Goal: Task Accomplishment & Management: Complete application form

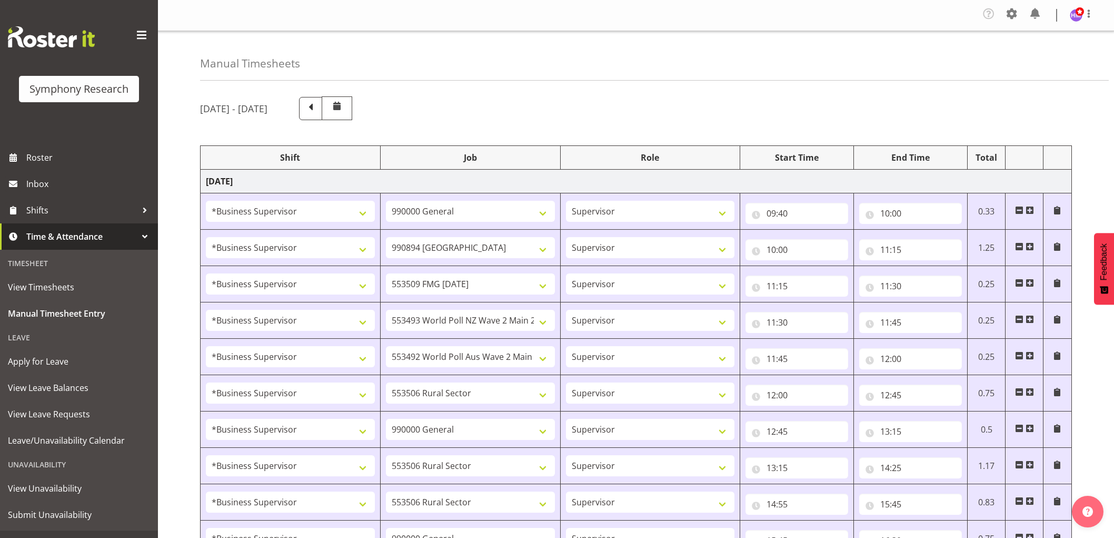
select select "1607"
select select "743"
select select "1607"
select select "10576"
select select "1607"
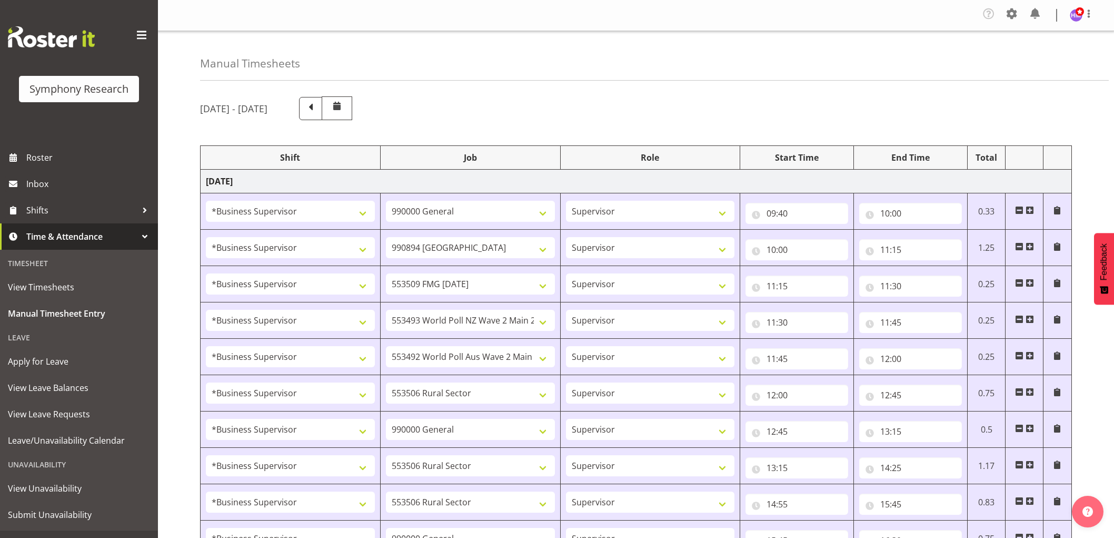
select select "10585"
select select "1607"
select select "10527"
select select "1607"
select select "10499"
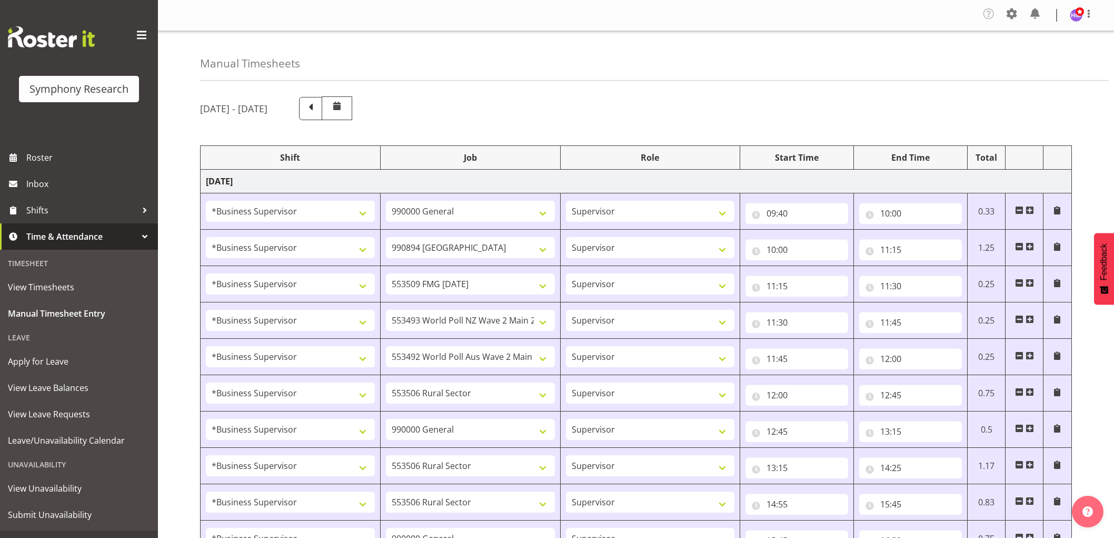
select select "1607"
select select "10587"
select select "1607"
select select "743"
select select "1607"
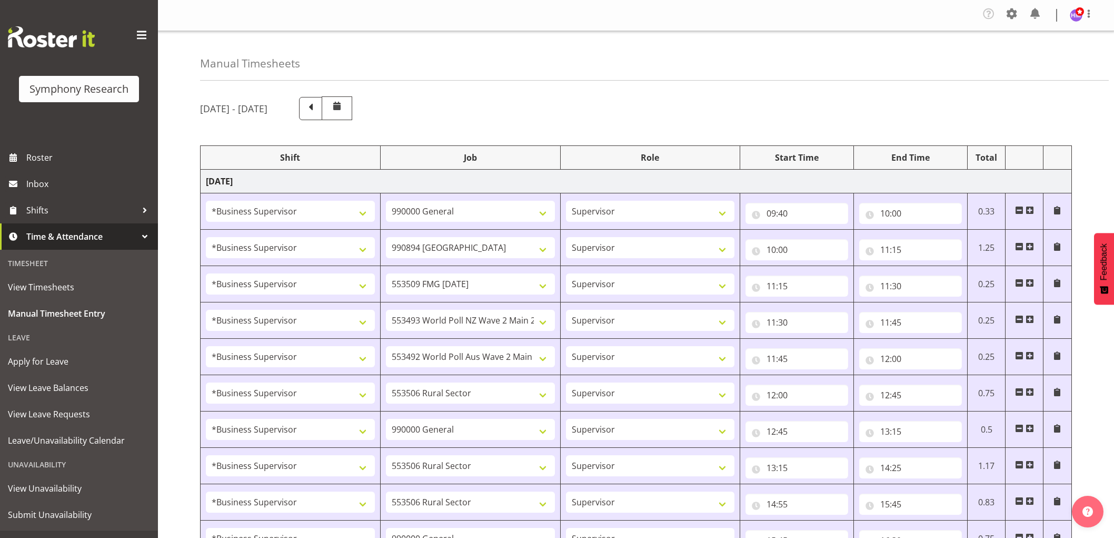
select select "10587"
select select "1607"
select select "10587"
select select "1607"
select select "743"
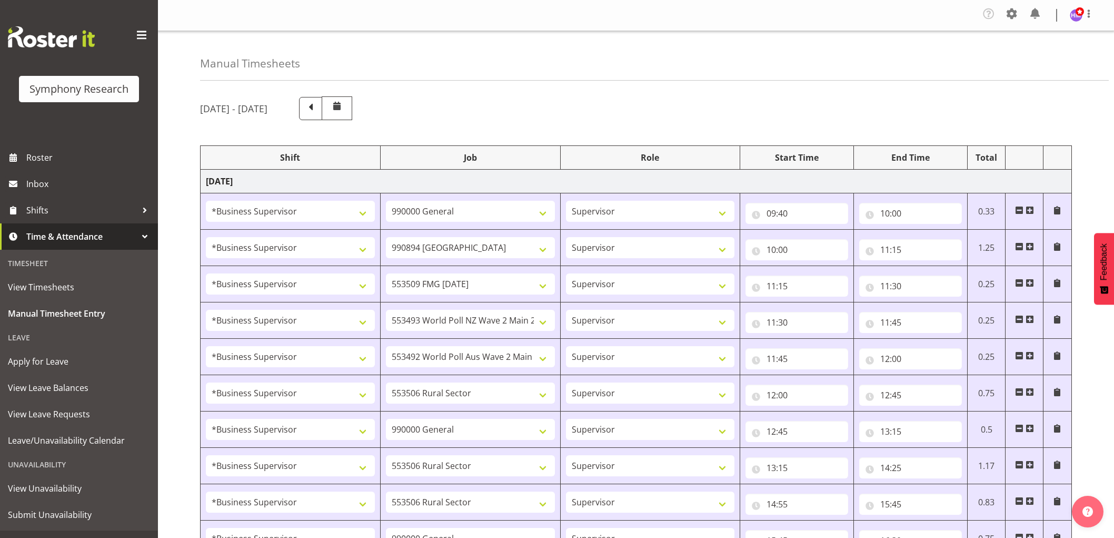
select select "1607"
select select "743"
select select "1607"
select select "10585"
select select "1607"
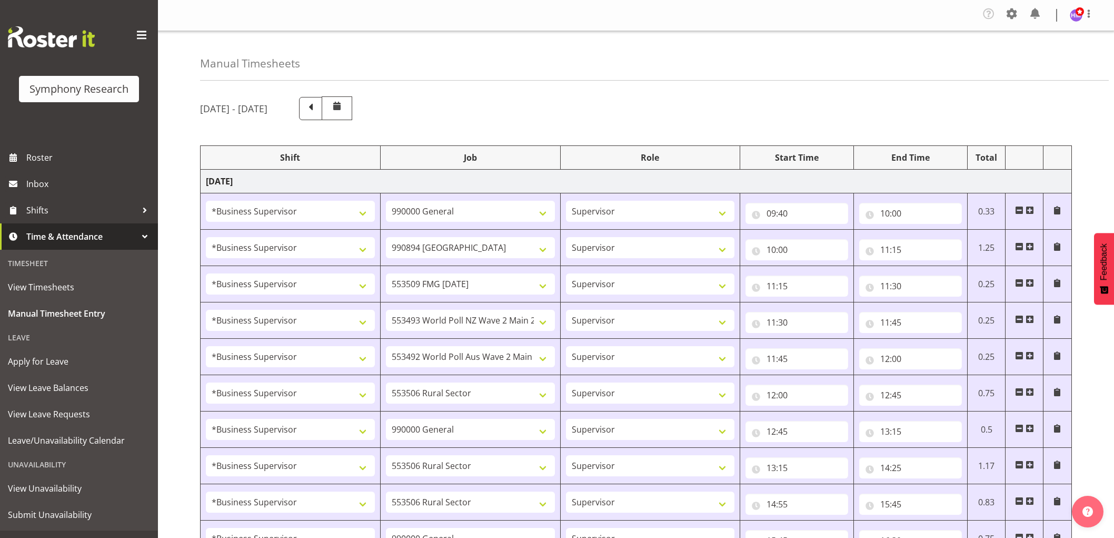
select select "9636"
select select "1607"
select select "10576"
select select "1607"
select select "10499"
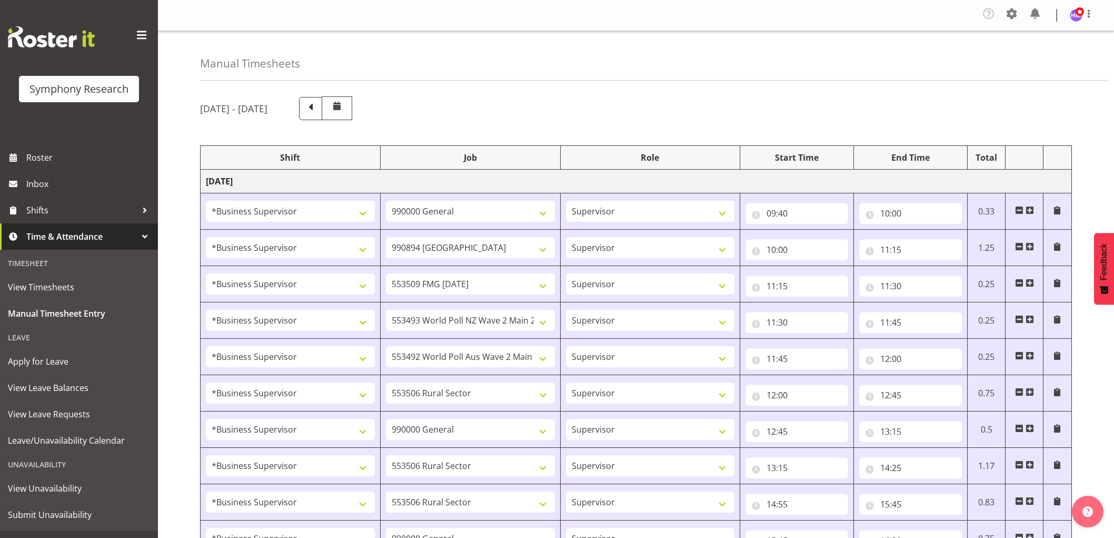
select select "1607"
select select "10527"
select select "1607"
select select "10587"
select select "1607"
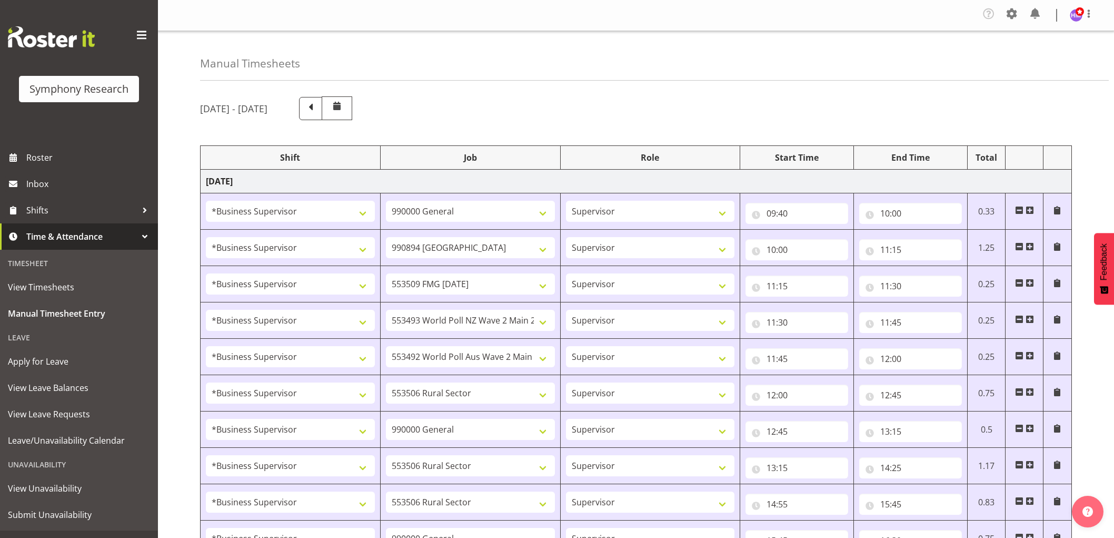
select select "10242"
select select "1607"
select select "10585"
select select "1607"
select select "10242"
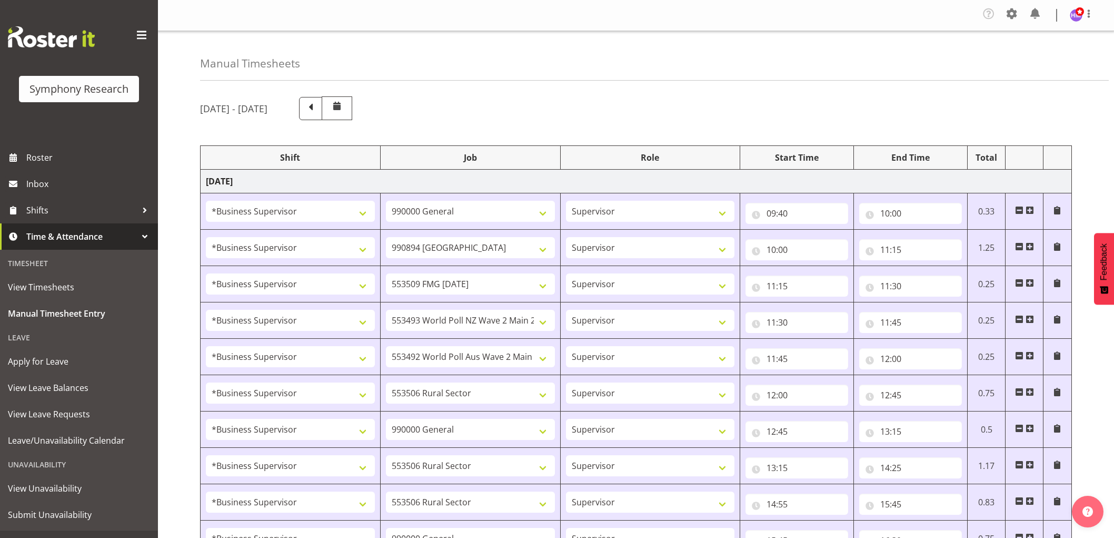
select select "1607"
select select "9426"
select select "1607"
select select "9636"
select select "1607"
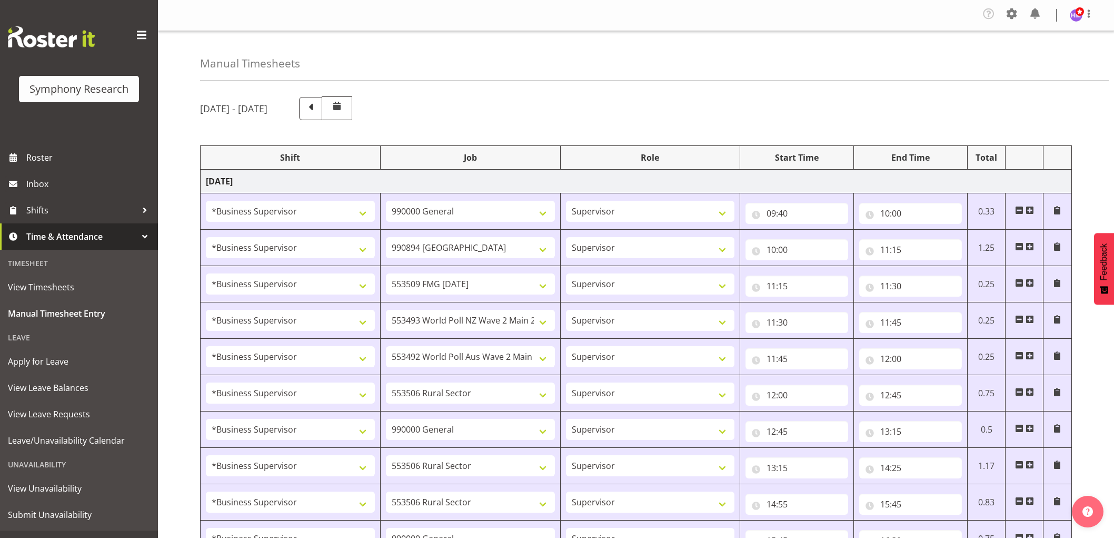
select select "10587"
select select "1607"
select select "743"
select select "1607"
select select "10587"
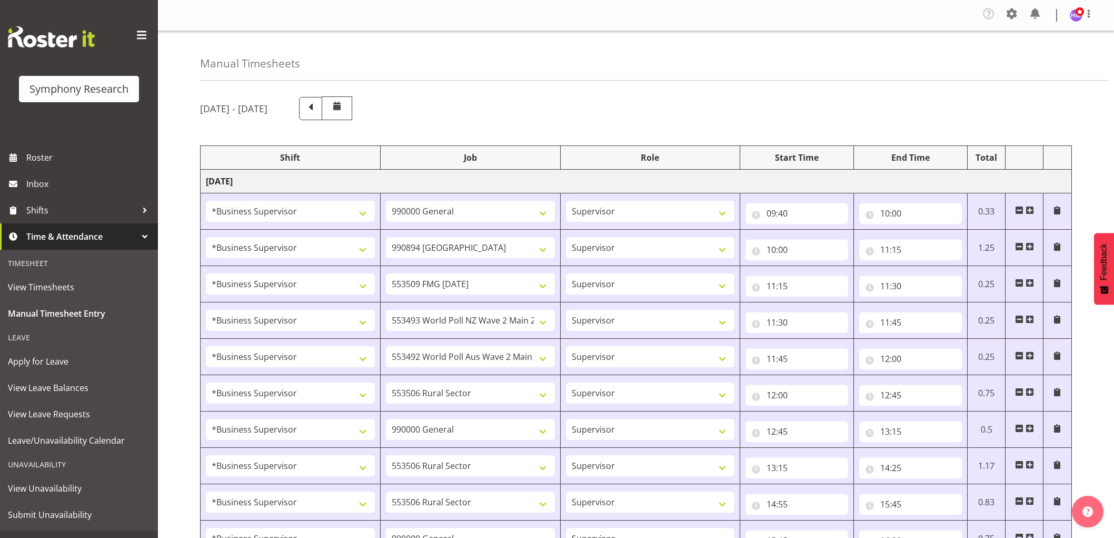
select select "1607"
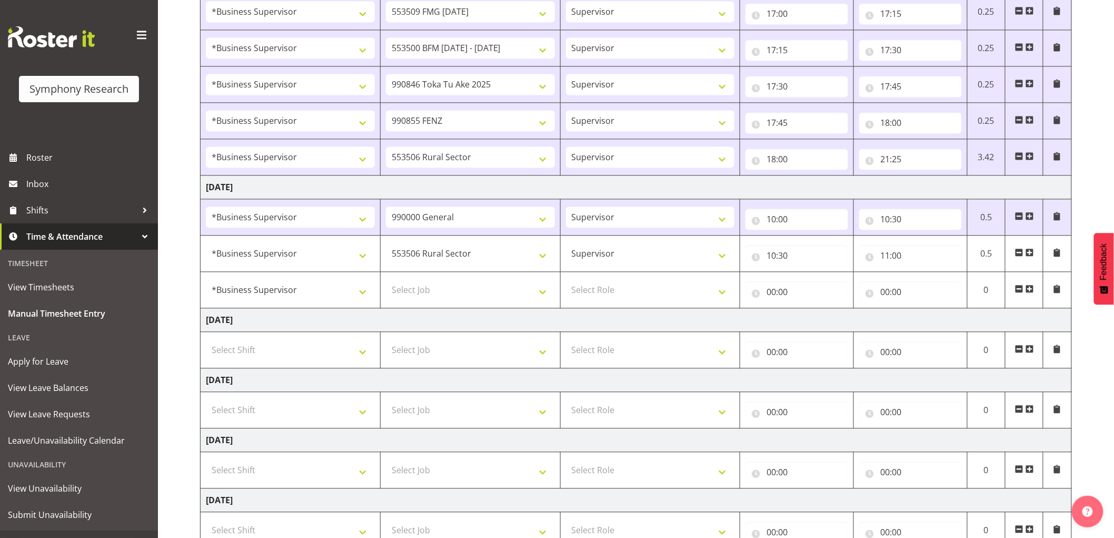
scroll to position [877, 0]
click at [419, 284] on select "Select Job 550060 IF Admin 553492 World Poll Aus Wave 2 Main 2025 553493 World …" at bounding box center [470, 289] width 169 height 21
select select "743"
click at [386, 281] on select "Select Job 550060 IF Admin 553492 World Poll Aus Wave 2 Main 2025 553493 World …" at bounding box center [470, 289] width 169 height 21
drag, startPoint x: 624, startPoint y: 274, endPoint x: 620, endPoint y: 287, distance: 12.7
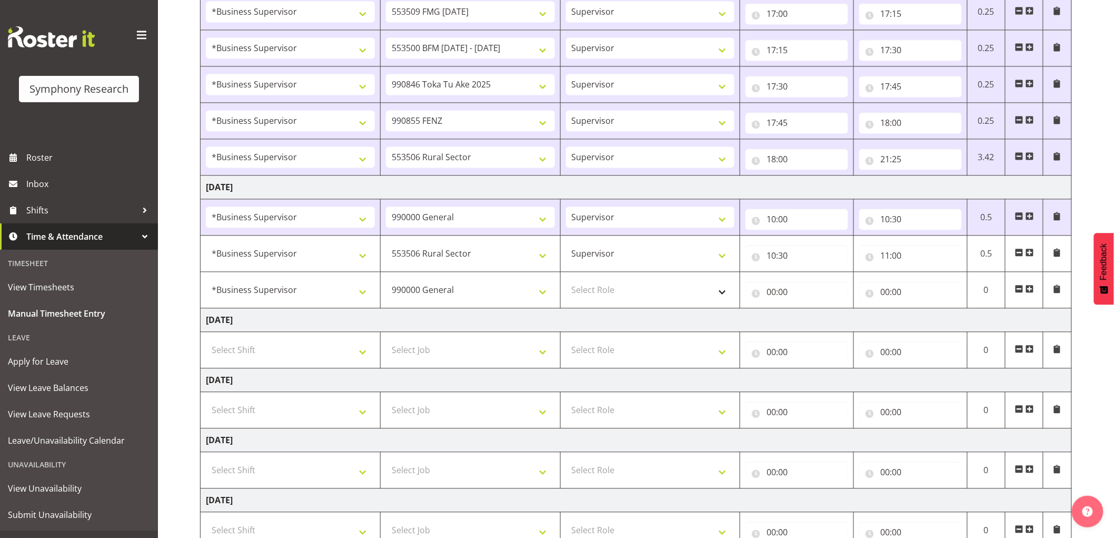
click at [620, 285] on td "Select Role Supervisor Interviewing Briefing" at bounding box center [650, 290] width 180 height 36
drag, startPoint x: 619, startPoint y: 294, endPoint x: 622, endPoint y: 301, distance: 7.8
click at [619, 294] on select "Select Role Supervisor Interviewing Briefing" at bounding box center [650, 289] width 169 height 21
select select "45"
click at [566, 281] on select "Select Role Supervisor Interviewing Briefing" at bounding box center [650, 289] width 169 height 21
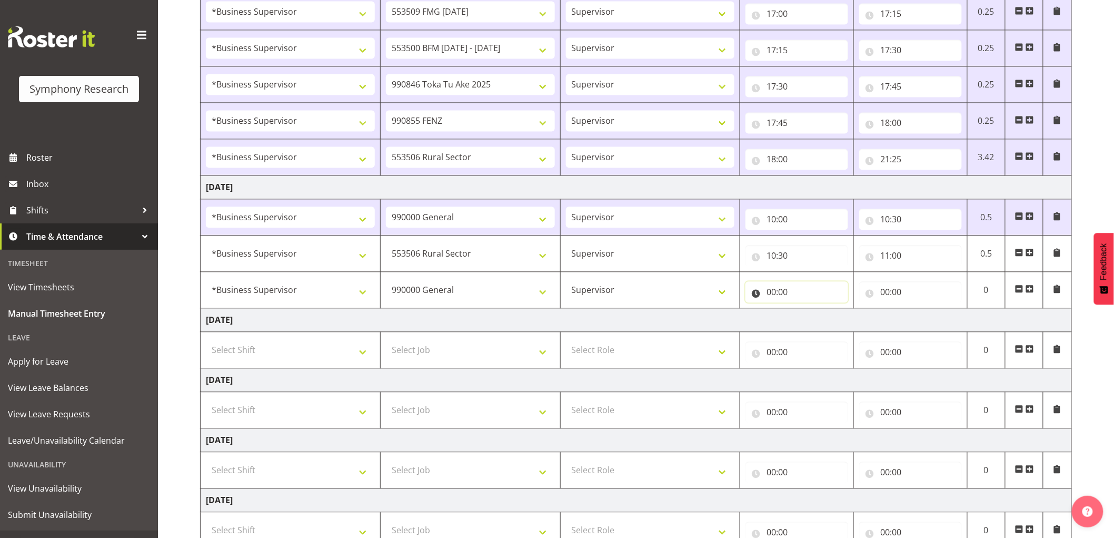
drag, startPoint x: 772, startPoint y: 291, endPoint x: 786, endPoint y: 302, distance: 18.0
click at [772, 292] on input "00:00" at bounding box center [797, 291] width 103 height 21
drag, startPoint x: 813, startPoint y: 322, endPoint x: 833, endPoint y: 333, distance: 23.3
click at [814, 322] on select "00 01 02 03 04 05 06 07 08 09 10 11 12 13 14 15 16 17 18 19 20 21 22 23" at bounding box center [818, 319] width 24 height 21
select select "11"
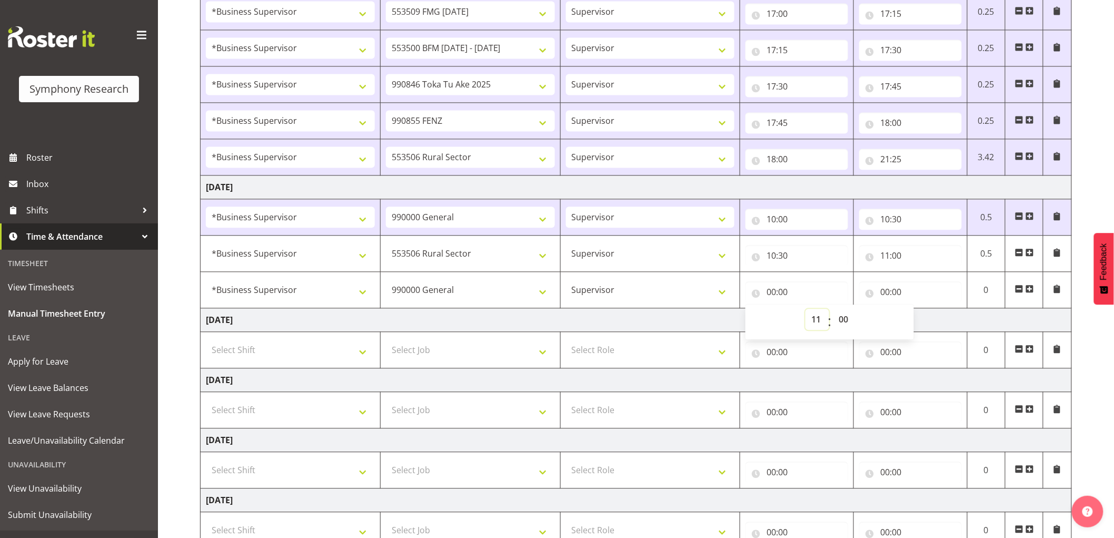
click at [806, 310] on select "00 01 02 03 04 05 06 07 08 09 10 11 12 13 14 15 16 17 18 19 20 21 22 23" at bounding box center [818, 319] width 24 height 21
type input "11:00"
drag, startPoint x: 887, startPoint y: 293, endPoint x: 904, endPoint y: 312, distance: 25.8
click at [890, 297] on input "00:00" at bounding box center [911, 291] width 103 height 21
drag, startPoint x: 926, startPoint y: 322, endPoint x: 887, endPoint y: 371, distance: 62.3
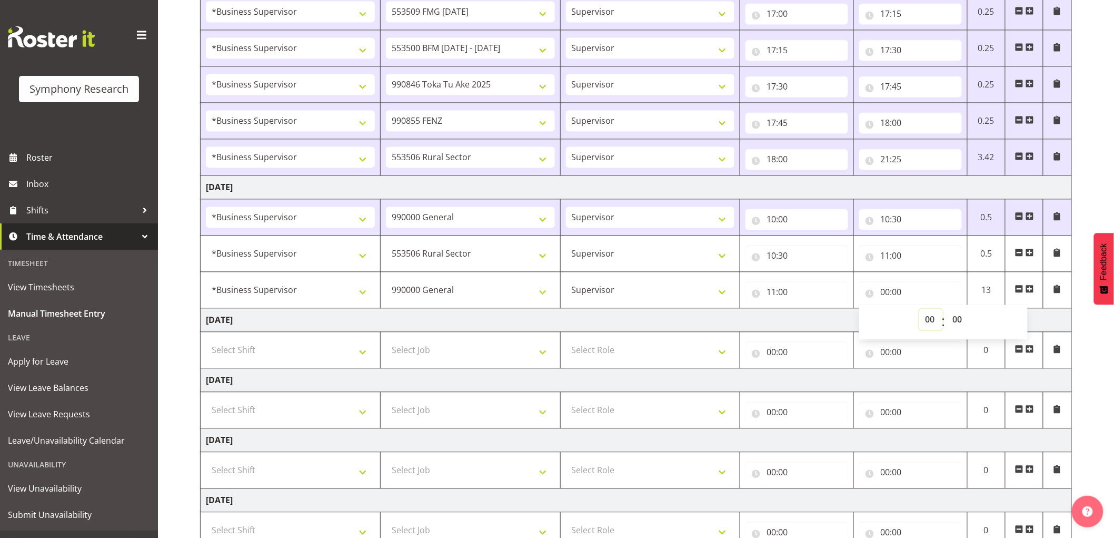
click at [926, 322] on select "00 01 02 03 04 05 06 07 08 09 10 11 12 13 14 15 16 17 18 19 20 21 22 23" at bounding box center [932, 319] width 24 height 21
select select "11"
click at [920, 310] on select "00 01 02 03 04 05 06 07 08 09 10 11 12 13 14 15 16 17 18 19 20 21 22 23" at bounding box center [932, 319] width 24 height 21
type input "11:00"
click at [963, 324] on select "00 01 02 03 04 05 06 07 08 09 10 11 12 13 14 15 16 17 18 19 20 21 22 23 24 25 2…" at bounding box center [959, 319] width 24 height 21
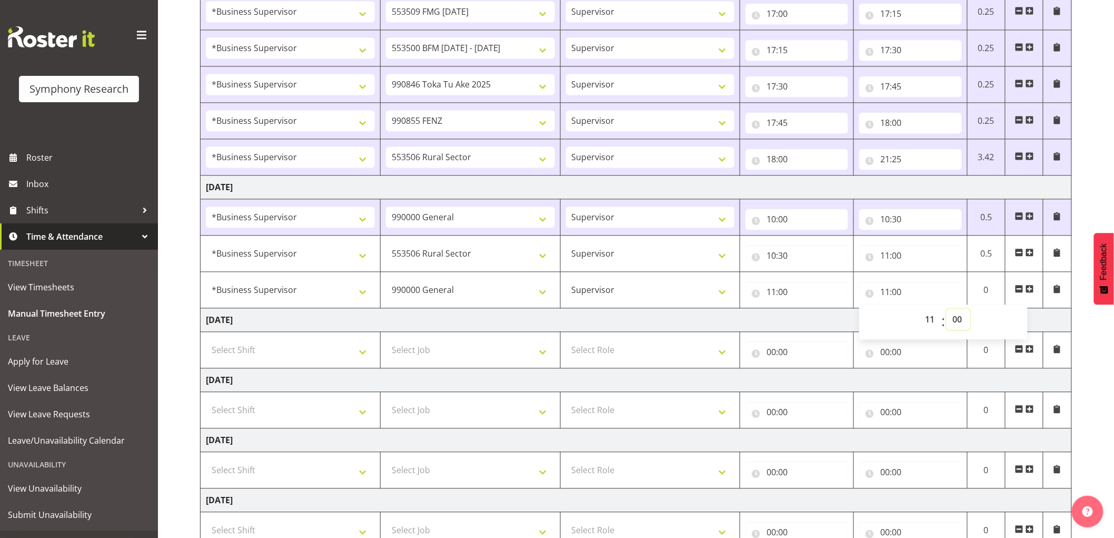
select select "35"
click at [947, 310] on select "00 01 02 03 04 05 06 07 08 09 10 11 12 13 14 15 16 17 18 19 20 21 22 23 24 25 2…" at bounding box center [959, 319] width 24 height 21
type input "11:35"
click at [1035, 291] on td at bounding box center [1025, 290] width 38 height 36
click at [1033, 291] on span at bounding box center [1030, 288] width 8 height 8
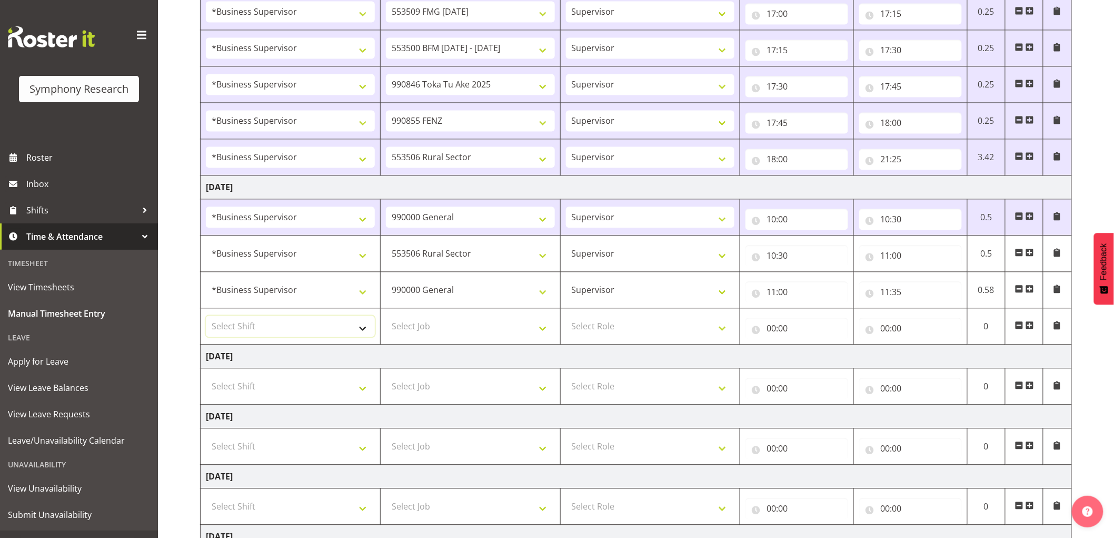
drag, startPoint x: 275, startPoint y: 324, endPoint x: 277, endPoint y: 318, distance: 6.7
click at [275, 324] on select "Select Shift !!Weekend Residential (Roster IT Shift Label) *Business 9/10am ~ 4…" at bounding box center [290, 325] width 169 height 21
select select "48116"
click at [206, 317] on select "Select Shift !!Weekend Residential (Roster IT Shift Label) *Business 9/10am ~ 4…" at bounding box center [290, 325] width 169 height 21
click at [417, 331] on select "Select Job 550060 IF Admin 553492 World Poll Aus Wave 2 Main 2025 553493 World …" at bounding box center [470, 325] width 169 height 21
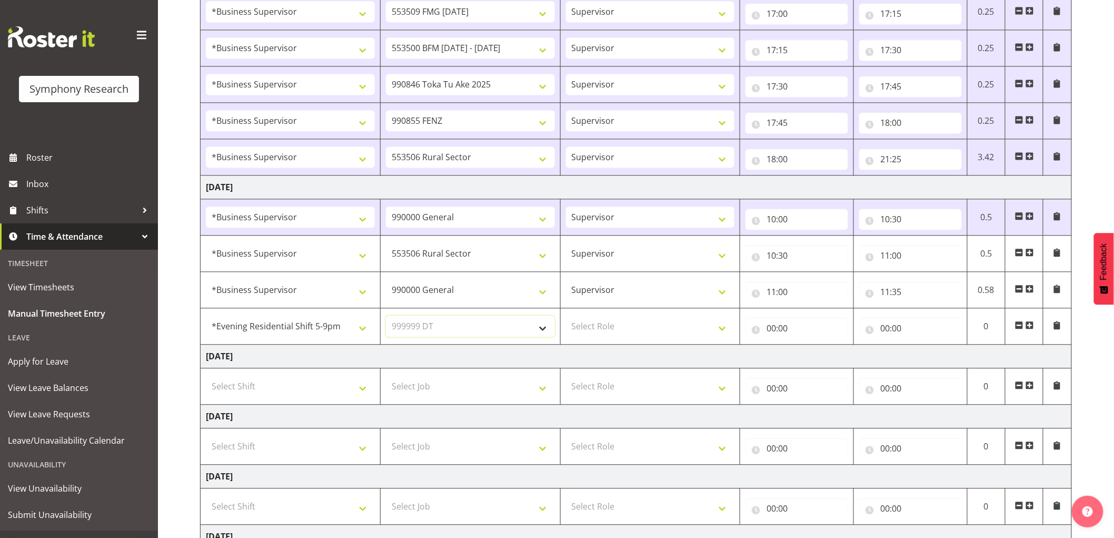
click at [386, 317] on select "Select Job 550060 IF Admin 553492 World Poll Aus Wave 2 Main 2025 553493 World …" at bounding box center [470, 325] width 169 height 21
click at [463, 332] on select "550060 IF Admin 553492 World Poll Aus Wave 2 Main 2025 553493 World Poll NZ Wav…" at bounding box center [470, 325] width 169 height 21
select select "2379"
click at [386, 317] on select "550060 IF Admin 553492 World Poll Aus Wave 2 Main 2025 553493 World Poll NZ Wav…" at bounding box center [470, 325] width 169 height 21
click at [634, 335] on select "Select Role Supervisor Interviewing Briefing" at bounding box center [650, 325] width 169 height 21
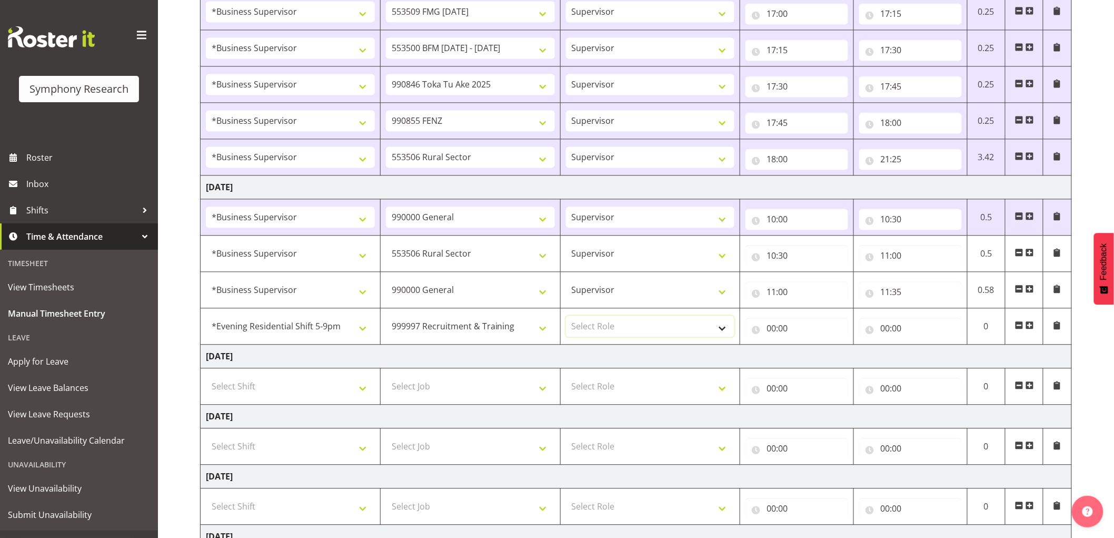
select select "45"
click at [566, 317] on select "Select Role Supervisor Interviewing Briefing" at bounding box center [650, 325] width 169 height 21
click at [779, 333] on input "00:00" at bounding box center [797, 328] width 103 height 21
drag, startPoint x: 818, startPoint y: 359, endPoint x: 802, endPoint y: 386, distance: 31.4
click at [818, 359] on select "00 01 02 03 04 05 06 07 08 09 10 11 12 13 14 15 16 17 18 19 20 21 22 23" at bounding box center [818, 355] width 24 height 21
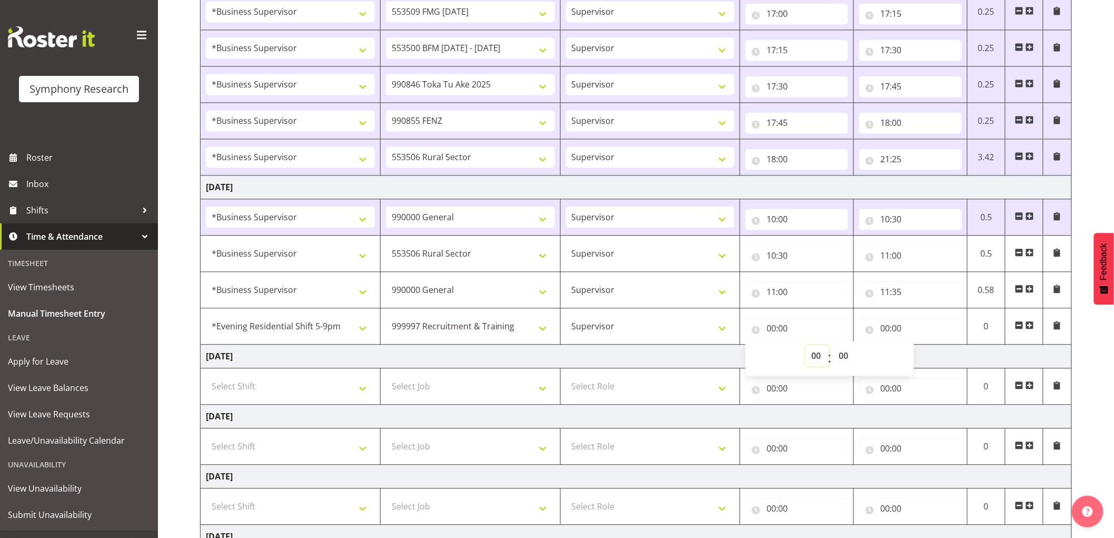
select select "12"
click at [806, 347] on select "00 01 02 03 04 05 06 07 08 09 10 11 12 13 14 15 16 17 18 19 20 21 22 23" at bounding box center [818, 355] width 24 height 21
type input "12:00"
drag, startPoint x: 854, startPoint y: 356, endPoint x: 859, endPoint y: 362, distance: 7.8
click at [854, 356] on select "00 01 02 03 04 05 06 07 08 09 10 11 12 13 14 15 16 17 18 19 20 21 22 23 24 25 2…" at bounding box center [845, 355] width 24 height 21
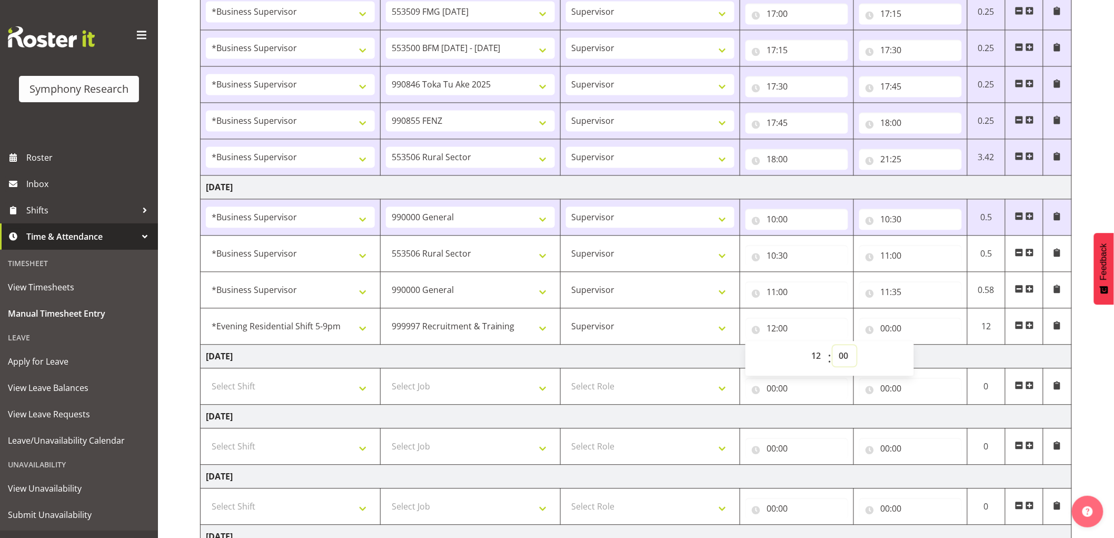
select select "5"
click at [833, 347] on select "00 01 02 03 04 05 06 07 08 09 10 11 12 13 14 15 16 17 18 19 20 21 22 23 24 25 2…" at bounding box center [845, 355] width 24 height 21
type input "12:05"
drag, startPoint x: 878, startPoint y: 332, endPoint x: 894, endPoint y: 336, distance: 16.2
click at [878, 333] on input "00:00" at bounding box center [911, 328] width 103 height 21
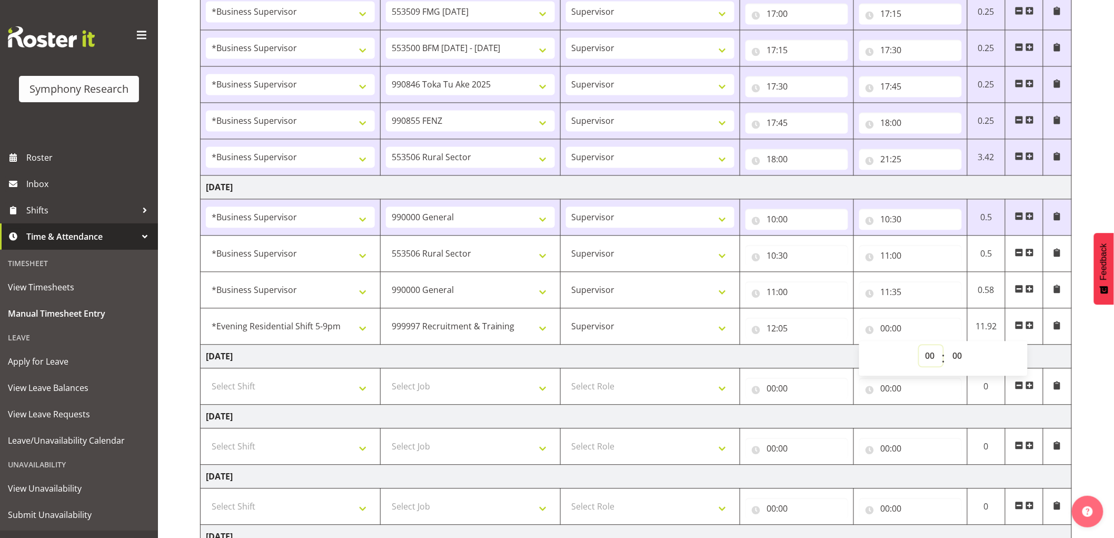
drag, startPoint x: 923, startPoint y: 357, endPoint x: 915, endPoint y: 367, distance: 12.7
click at [923, 357] on select "00 01 02 03 04 05 06 07 08 09 10 11 12 13 14 15 16 17 18 19 20 21 22 23" at bounding box center [932, 355] width 24 height 21
select select "16"
click at [920, 347] on select "00 01 02 03 04 05 06 07 08 09 10 11 12 13 14 15 16 17 18 19 20 21 22 23" at bounding box center [932, 355] width 24 height 21
type input "16:00"
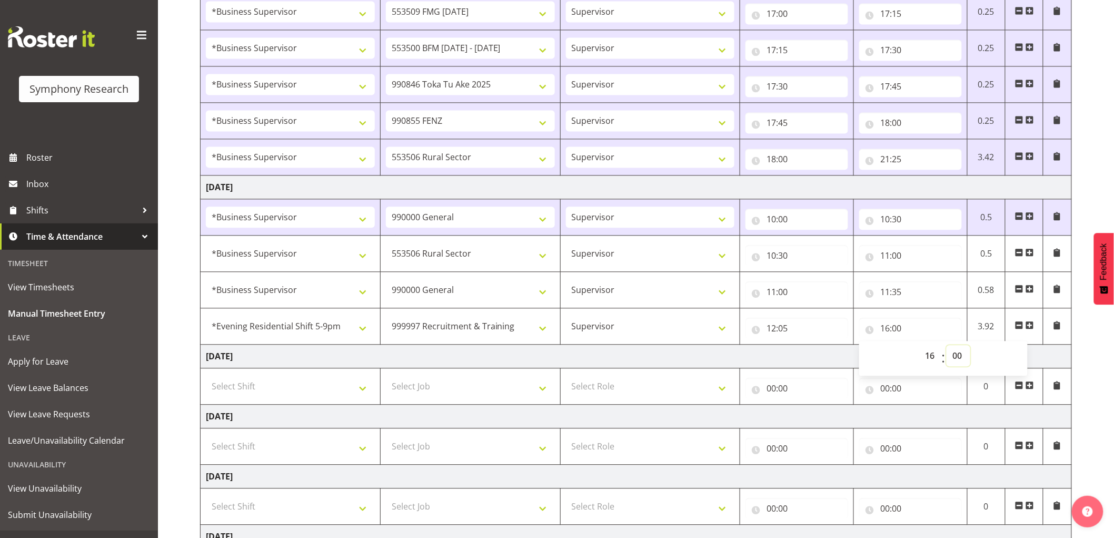
drag, startPoint x: 962, startPoint y: 357, endPoint x: 978, endPoint y: 408, distance: 54.0
click at [962, 357] on select "00 01 02 03 04 05 06 07 08 09 10 11 12 13 14 15 16 17 18 19 20 21 22 23 24 25 2…" at bounding box center [959, 355] width 24 height 21
select select "30"
click at [947, 347] on select "00 01 02 03 04 05 06 07 08 09 10 11 12 13 14 15 16 17 18 19 20 21 22 23 24 25 2…" at bounding box center [959, 355] width 24 height 21
type input "16:30"
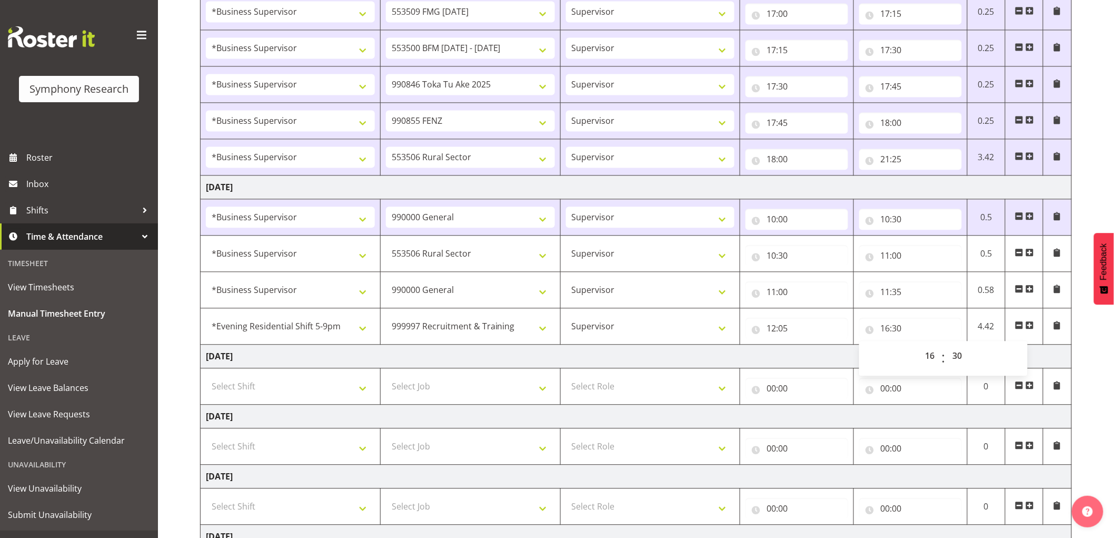
click at [1033, 324] on span at bounding box center [1030, 325] width 8 height 8
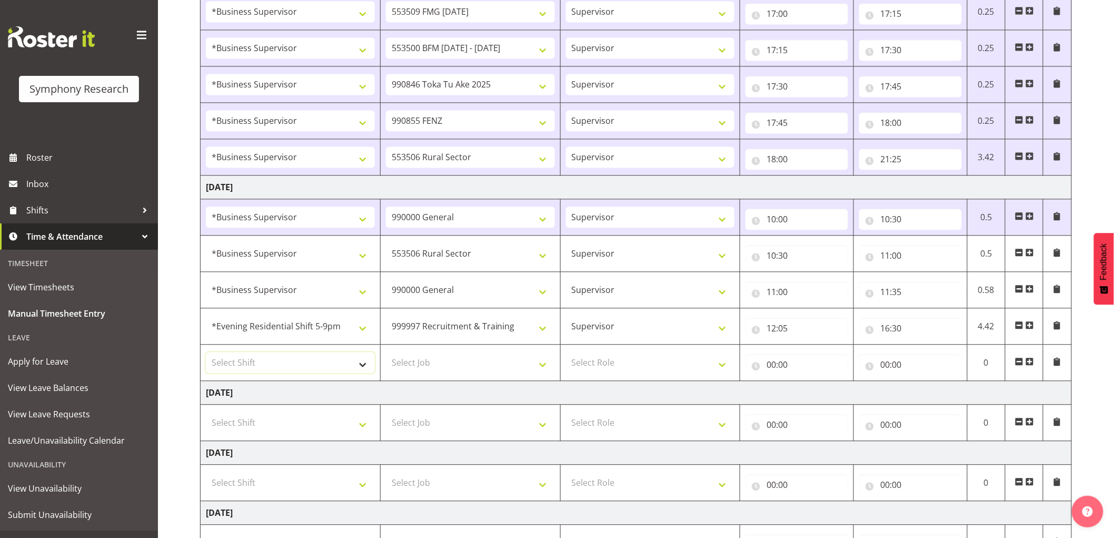
click at [255, 365] on select "Select Shift !!Weekend Residential (Roster IT Shift Label) *Business 9/10am ~ 4…" at bounding box center [290, 362] width 169 height 21
drag, startPoint x: 172, startPoint y: 351, endPoint x: 179, endPoint y: 349, distance: 7.7
drag, startPoint x: 268, startPoint y: 333, endPoint x: 271, endPoint y: 329, distance: 5.7
click at [268, 333] on select "!!Weekend Residential (Roster IT Shift Label) *Business 9/10am ~ 4:30pm *Busine…" at bounding box center [290, 325] width 169 height 21
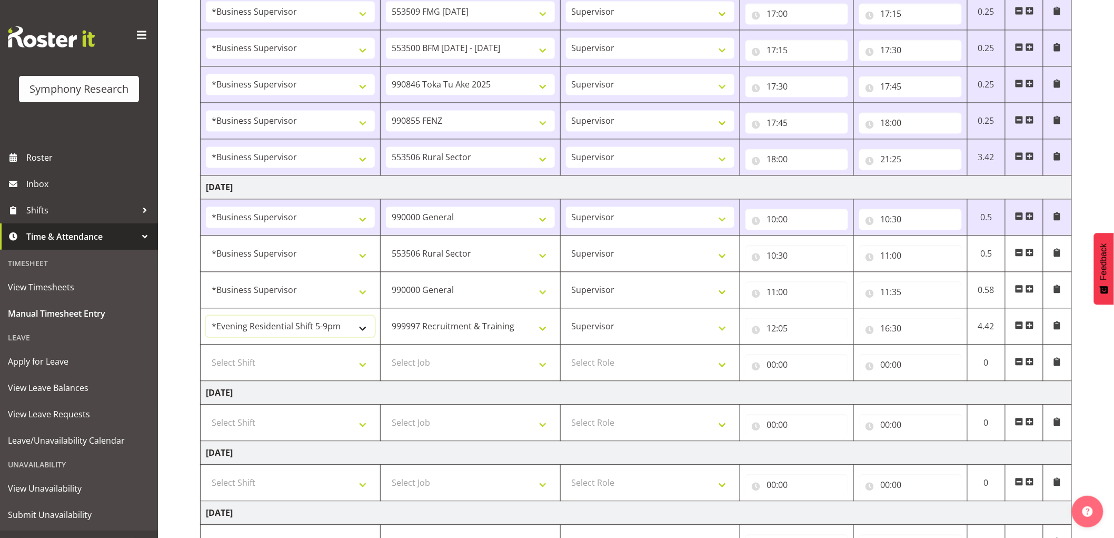
click at [206, 317] on select "!!Weekend Residential (Roster IT Shift Label) *Business 9/10am ~ 4:30pm *Busine…" at bounding box center [290, 325] width 169 height 21
drag, startPoint x: 307, startPoint y: 314, endPoint x: 303, endPoint y: 329, distance: 14.7
click at [307, 318] on td "!!Weekend Residential (Roster IT Shift Label) *Business 9/10am ~ 4:30pm *Busine…" at bounding box center [291, 326] width 180 height 36
click at [303, 331] on select "!!Weekend Residential (Roster IT Shift Label) *Business 9/10am ~ 4:30pm *Busine…" at bounding box center [290, 325] width 169 height 21
click at [206, 317] on select "!!Weekend Residential (Roster IT Shift Label) *Business 9/10am ~ 4:30pm *Busine…" at bounding box center [290, 325] width 169 height 21
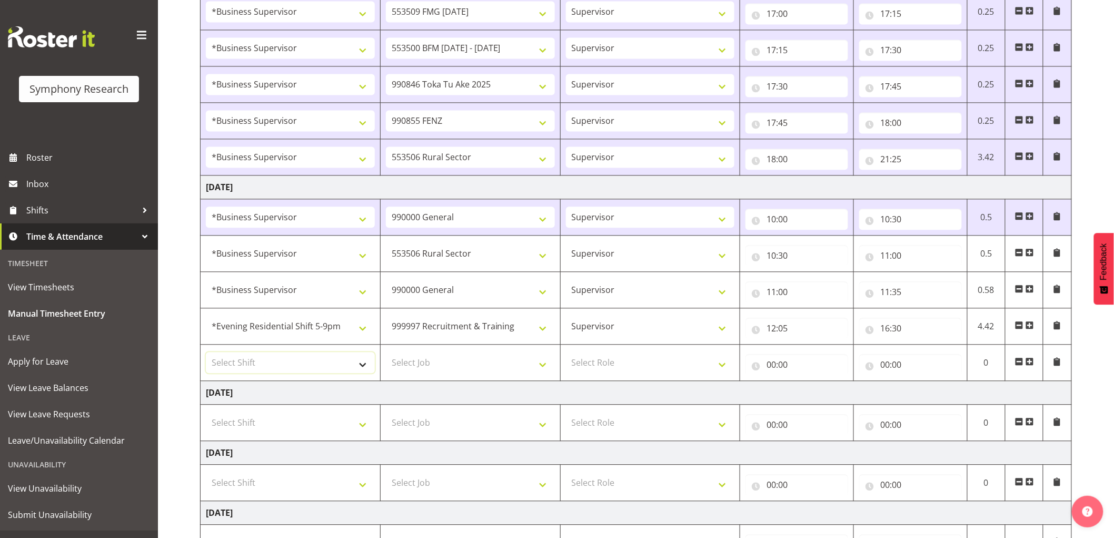
click at [341, 368] on select "Select Shift !!Weekend Residential (Roster IT Shift Label) *Business 9/10am ~ 4…" at bounding box center [290, 362] width 169 height 21
select select "1607"
click at [206, 353] on select "Select Shift !!Weekend Residential (Roster IT Shift Label) *Business 9/10am ~ 4…" at bounding box center [290, 362] width 169 height 21
click at [418, 356] on select "Select Job 550060 IF Admin 553492 World Poll Aus Wave 2 Main 2025 553493 World …" at bounding box center [470, 362] width 169 height 21
select select "10585"
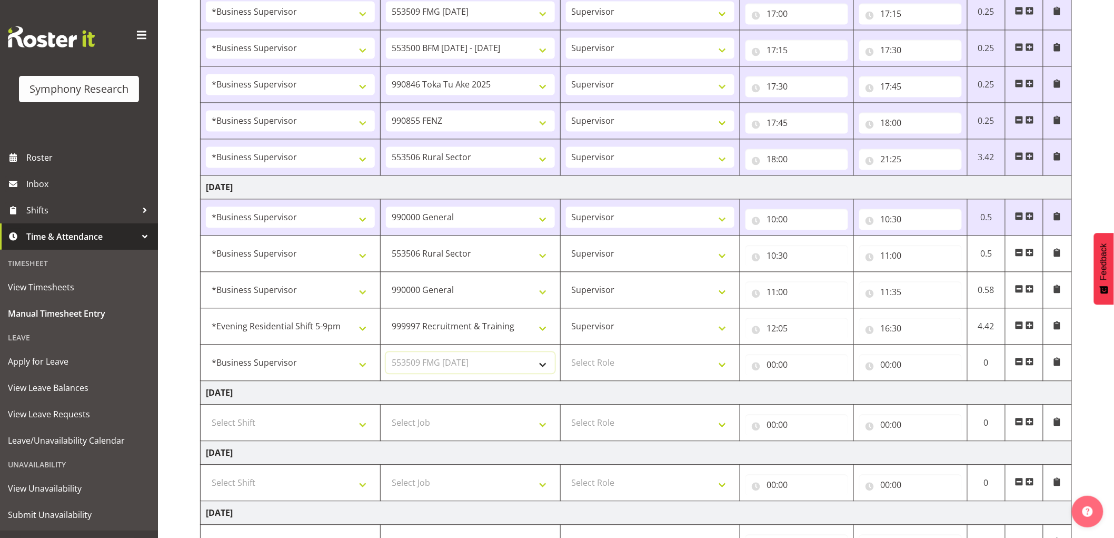
click at [386, 353] on select "Select Job 550060 IF Admin 553492 World Poll Aus Wave 2 Main 2025 553493 World …" at bounding box center [470, 362] width 169 height 21
drag, startPoint x: 601, startPoint y: 364, endPoint x: 603, endPoint y: 373, distance: 8.6
click at [601, 366] on select "Select Role Supervisor Interviewing Briefing" at bounding box center [650, 362] width 169 height 21
select select "45"
click at [566, 353] on select "Select Role Supervisor Interviewing Briefing" at bounding box center [650, 362] width 169 height 21
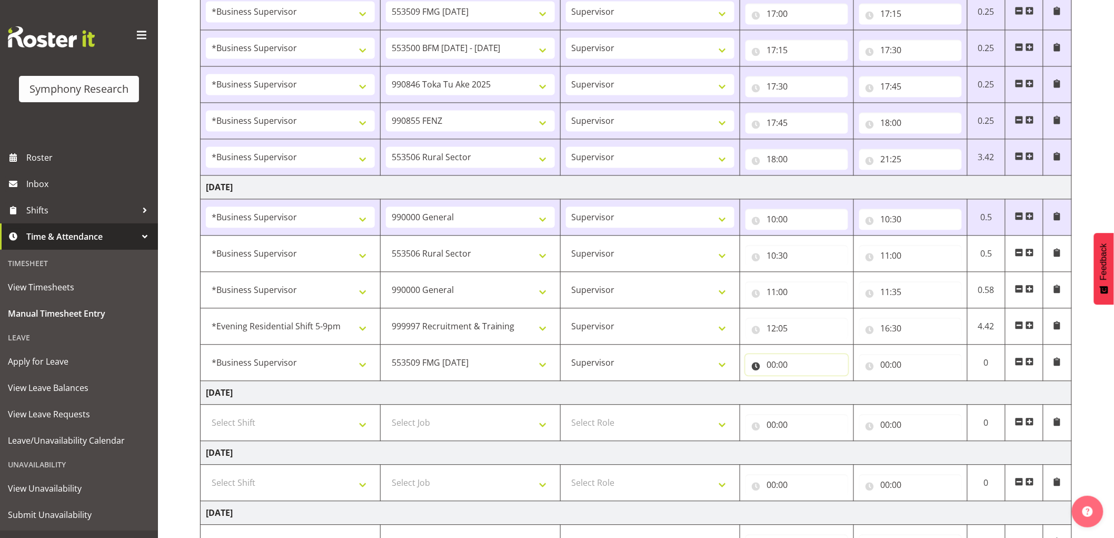
click at [775, 369] on input "00:00" at bounding box center [797, 364] width 103 height 21
drag, startPoint x: 815, startPoint y: 392, endPoint x: 786, endPoint y: 413, distance: 35.4
click at [815, 392] on select "00 01 02 03 04 05 06 07 08 09 10 11 12 13 14 15 16 17 18 19 20 21 22 23" at bounding box center [818, 391] width 24 height 21
select select "16"
click at [806, 383] on select "00 01 02 03 04 05 06 07 08 09 10 11 12 13 14 15 16 17 18 19 20 21 22 23" at bounding box center [818, 391] width 24 height 21
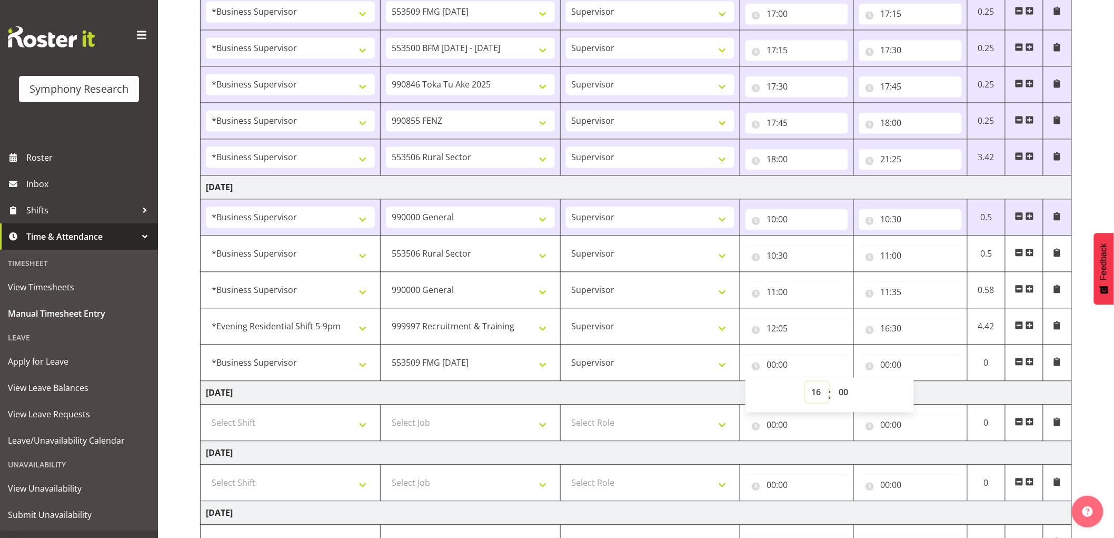
type input "16:00"
drag, startPoint x: 846, startPoint y: 392, endPoint x: 882, endPoint y: 395, distance: 35.9
click at [851, 389] on select "00 01 02 03 04 05 06 07 08 09 10 11 12 13 14 15 16 17 18 19 20 21 22 23 24 25 2…" at bounding box center [845, 391] width 24 height 21
select select "30"
click at [833, 383] on select "00 01 02 03 04 05 06 07 08 09 10 11 12 13 14 15 16 17 18 19 20 21 22 23 24 25 2…" at bounding box center [845, 391] width 24 height 21
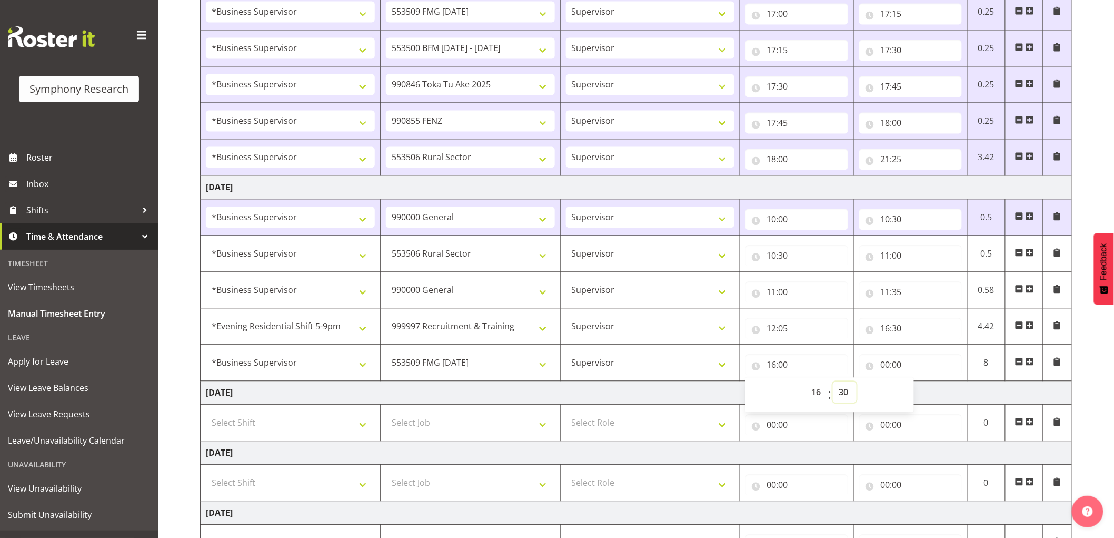
type input "16:30"
click at [885, 371] on input "00:00" at bounding box center [911, 364] width 103 height 21
click at [931, 399] on select "00 01 02 03 04 05 06 07 08 09 10 11 12 13 14 15 16 17 18 19 20 21 22 23" at bounding box center [932, 391] width 24 height 21
select select "17"
click at [920, 383] on select "00 01 02 03 04 05 06 07 08 09 10 11 12 13 14 15 16 17 18 19 20 21 22 23" at bounding box center [932, 391] width 24 height 21
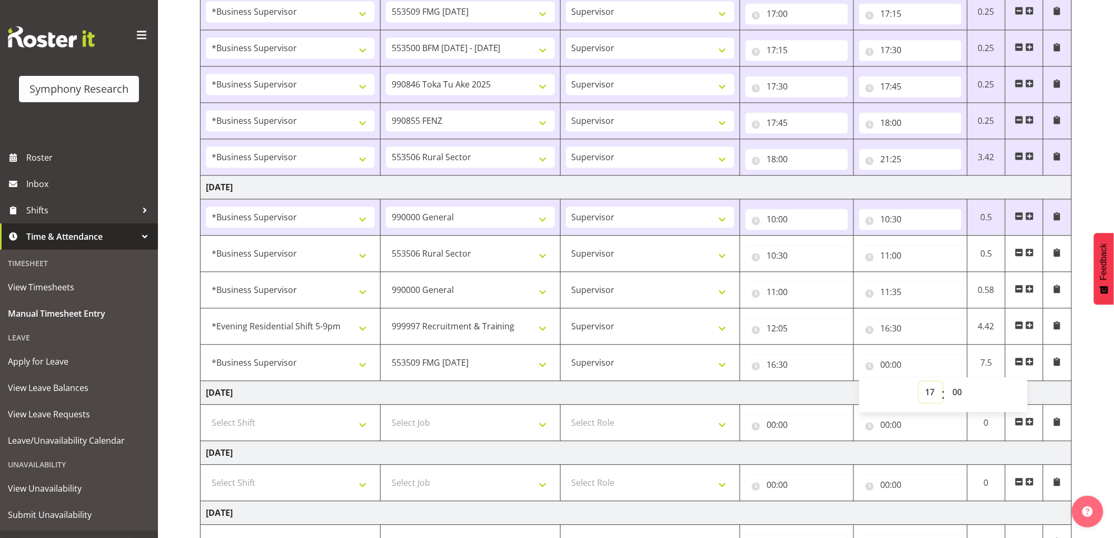
type input "17:00"
click at [1033, 362] on span at bounding box center [1030, 361] width 8 height 8
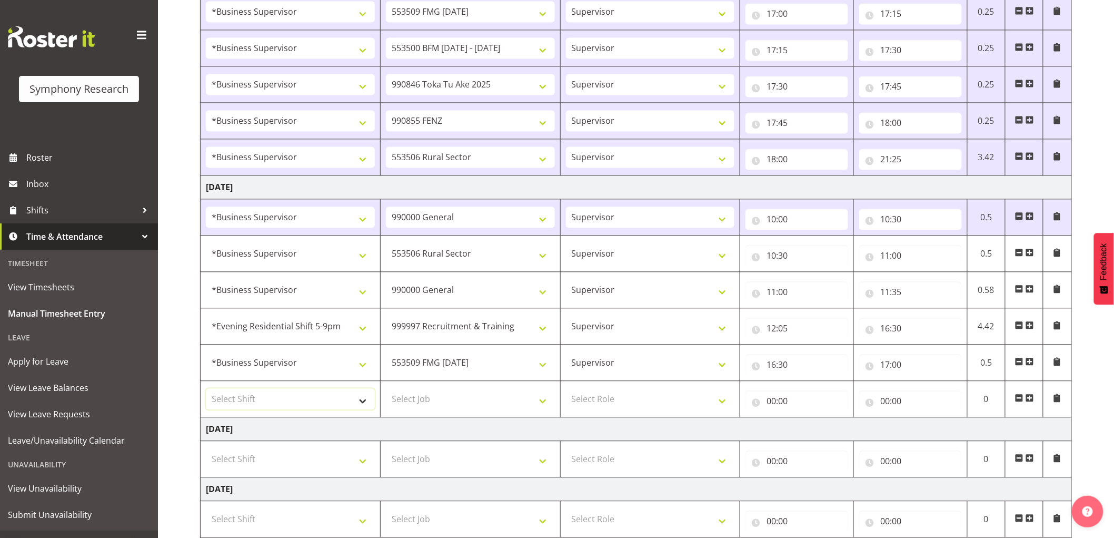
click at [291, 403] on select "Select Shift !!Weekend Residential (Roster IT Shift Label) *Business 9/10am ~ 4…" at bounding box center [290, 398] width 169 height 21
select select "1607"
click at [206, 390] on select "Select Shift !!Weekend Residential (Roster IT Shift Label) *Business 9/10am ~ 4…" at bounding box center [290, 398] width 169 height 21
drag, startPoint x: 404, startPoint y: 408, endPoint x: 398, endPoint y: 409, distance: 5.9
click at [404, 408] on select "Select Job 550060 IF Admin 553492 World Poll Aus Wave 2 Main 2025 553493 World …" at bounding box center [470, 398] width 169 height 21
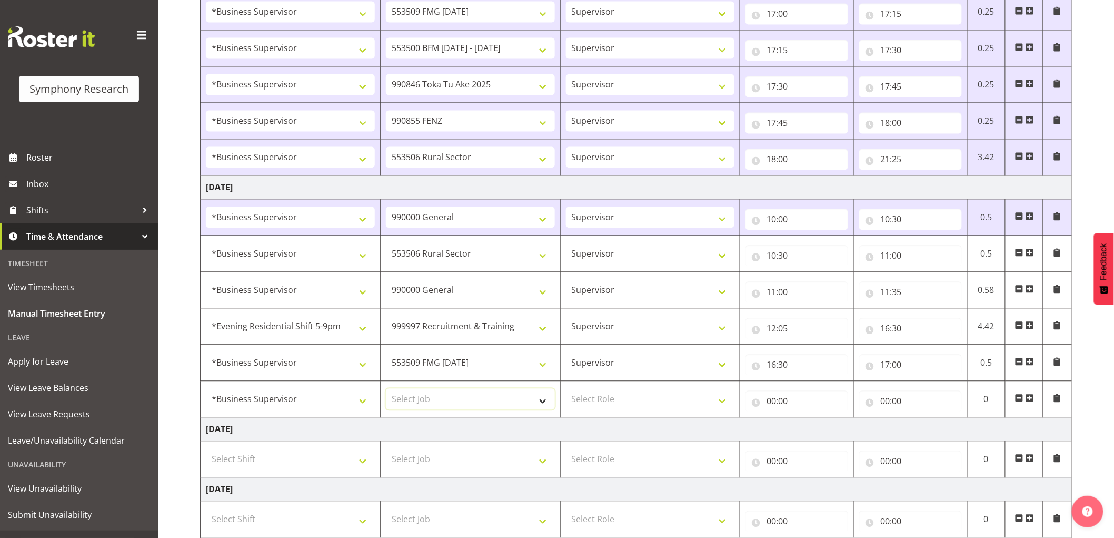
select select "9636"
click at [386, 390] on select "Select Job 550060 IF Admin 553492 World Poll Aus Wave 2 Main 2025 553493 World …" at bounding box center [470, 398] width 169 height 21
drag, startPoint x: 628, startPoint y: 412, endPoint x: 632, endPoint y: 394, distance: 18.8
click at [629, 411] on td "Select Role Supervisor Interviewing Briefing" at bounding box center [650, 399] width 180 height 36
drag, startPoint x: 632, startPoint y: 394, endPoint x: 632, endPoint y: 409, distance: 14.7
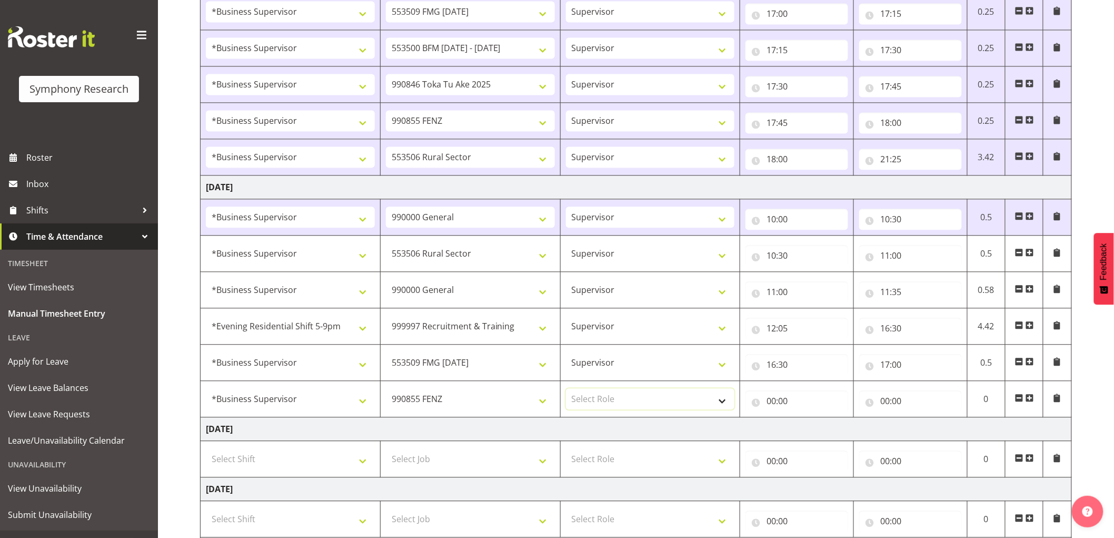
click at [632, 394] on select "Select Role Supervisor Interviewing Briefing" at bounding box center [650, 398] width 169 height 21
select select "45"
click at [566, 390] on select "Select Role Supervisor Interviewing Briefing" at bounding box center [650, 398] width 169 height 21
click at [756, 408] on input "00:00" at bounding box center [797, 400] width 103 height 21
drag, startPoint x: 810, startPoint y: 431, endPoint x: 841, endPoint y: 459, distance: 41.7
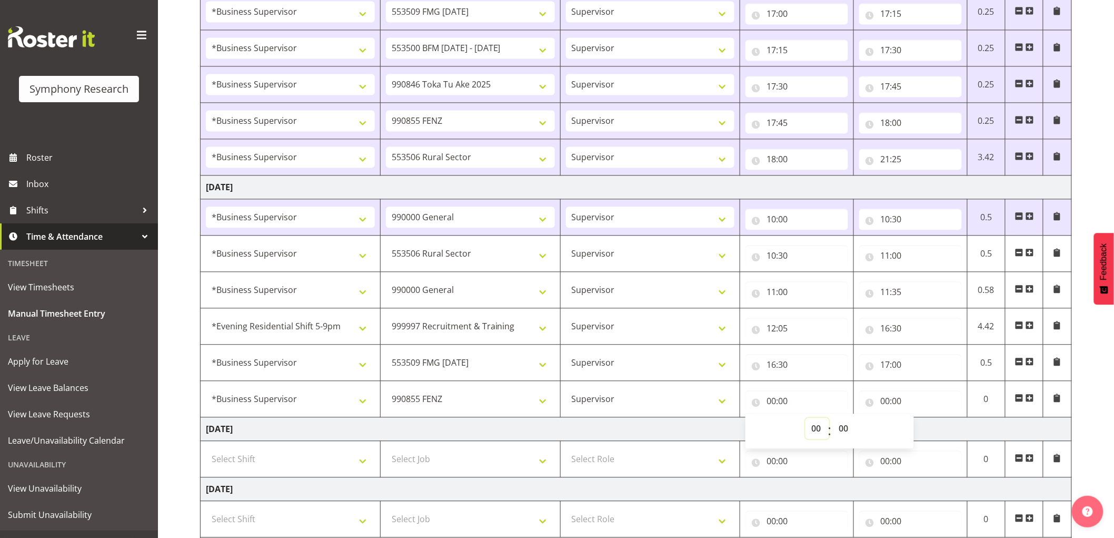
click at [810, 431] on select "00 01 02 03 04 05 06 07 08 09 10 11 12 13 14 15 16 17 18 19 20 21 22 23" at bounding box center [818, 428] width 24 height 21
select select "17"
click at [806, 419] on select "00 01 02 03 04 05 06 07 08 09 10 11 12 13 14 15 16 17 18 19 20 21 22 23" at bounding box center [818, 428] width 24 height 21
type input "17:00"
click at [886, 398] on input "00:00" at bounding box center [911, 400] width 103 height 21
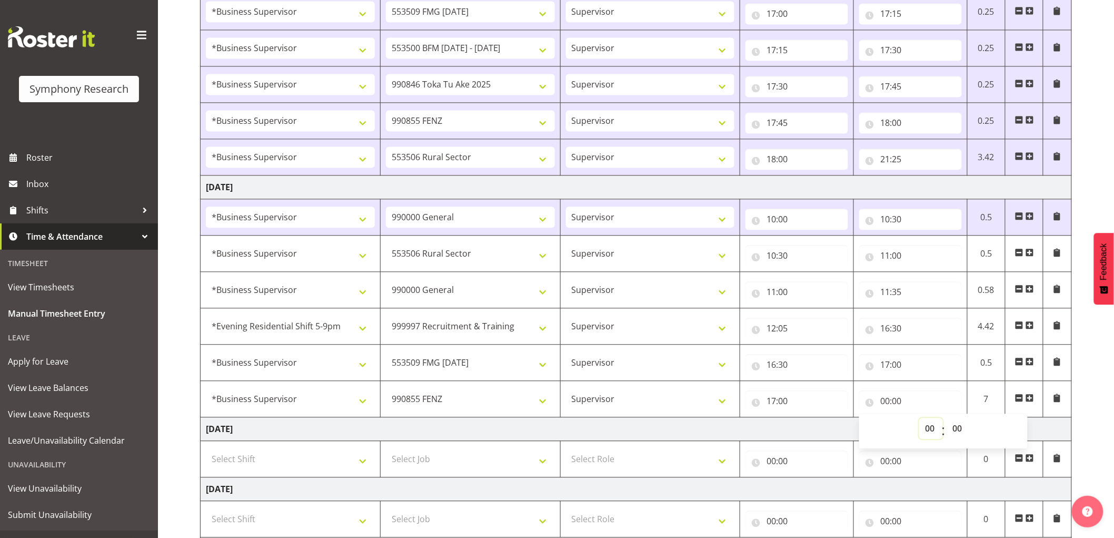
click at [938, 433] on select "00 01 02 03 04 05 06 07 08 09 10 11 12 13 14 15 16 17 18 19 20 21 22 23" at bounding box center [932, 428] width 24 height 21
select select "17"
click at [920, 419] on select "00 01 02 03 04 05 06 07 08 09 10 11 12 13 14 15 16 17 18 19 20 21 22 23" at bounding box center [932, 428] width 24 height 21
type input "17:00"
click at [934, 432] on select "00 01 02 03 04 05 06 07 08 09 10 11 12 13 14 15 16 17 18 19 20 21 22 23" at bounding box center [932, 428] width 24 height 21
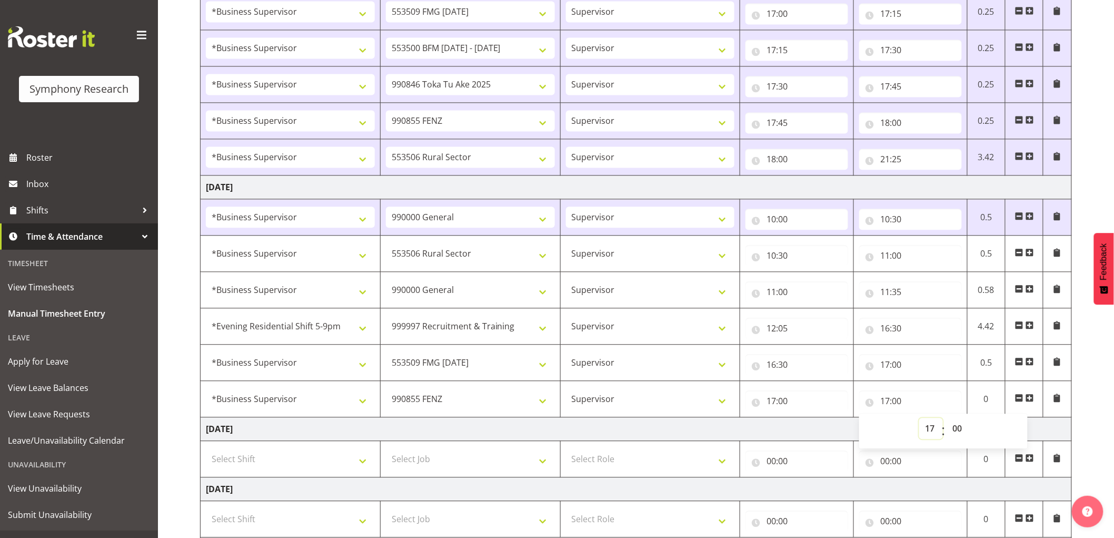
select select "15"
click at [920, 419] on select "00 01 02 03 04 05 06 07 08 09 10 11 12 13 14 15 16 17 18 19 20 21 22 23" at bounding box center [932, 428] width 24 height 21
type input "15:00"
click at [875, 371] on input "17:00" at bounding box center [911, 364] width 103 height 21
click at [929, 392] on select "00 01 02 03 04 05 06 07 08 09 10 11 12 13 14 15 16 17 18 19 20 21 22 23" at bounding box center [932, 391] width 24 height 21
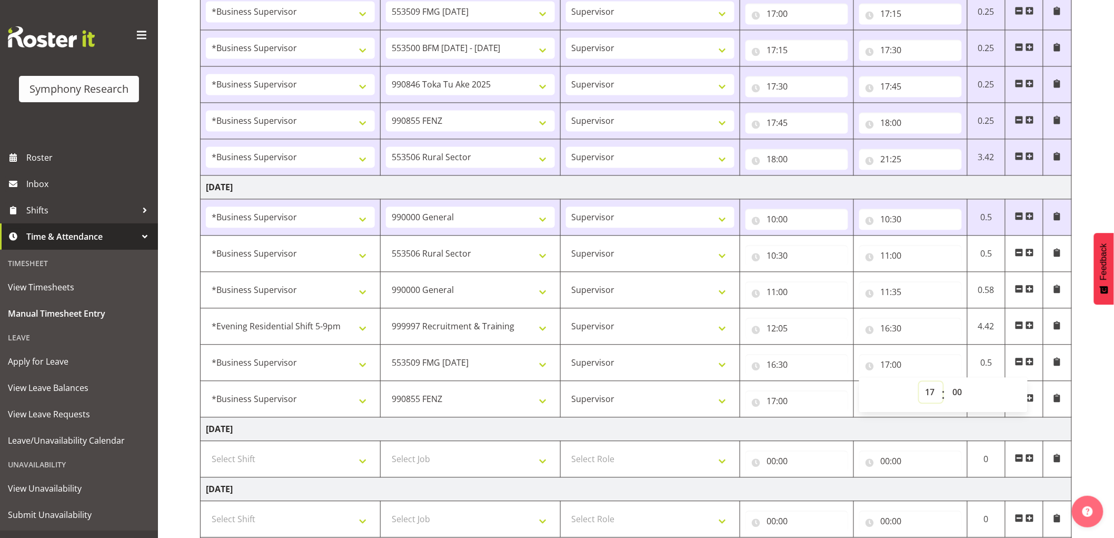
select select "16"
click at [920, 383] on select "00 01 02 03 04 05 06 07 08 09 10 11 12 13 14 15 16 17 18 19 20 21 22 23" at bounding box center [932, 391] width 24 height 21
type input "16:00"
drag, startPoint x: 970, startPoint y: 393, endPoint x: 992, endPoint y: 387, distance: 23.5
click at [970, 393] on select "00 01 02 03 04 05 06 07 08 09 10 11 12 13 14 15 16 17 18 19 20 21 22 23 24 25 2…" at bounding box center [959, 391] width 24 height 21
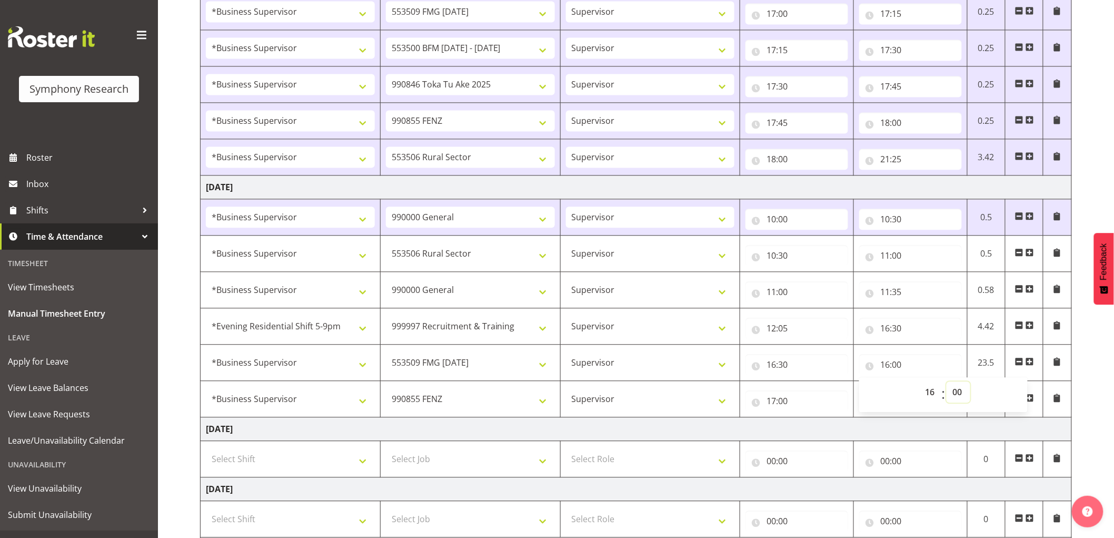
select select "45"
click at [947, 383] on select "00 01 02 03 04 05 06 07 08 09 10 11 12 13 14 15 16 17 18 19 20 21 22 23 24 25 2…" at bounding box center [959, 391] width 24 height 21
type input "16:45"
click at [761, 410] on input "17:00" at bounding box center [797, 400] width 103 height 21
click at [817, 429] on select "00 01 02 03 04 05 06 07 08 09 10 11 12 13 14 15 16 17 18 19 20 21 22 23" at bounding box center [818, 428] width 24 height 21
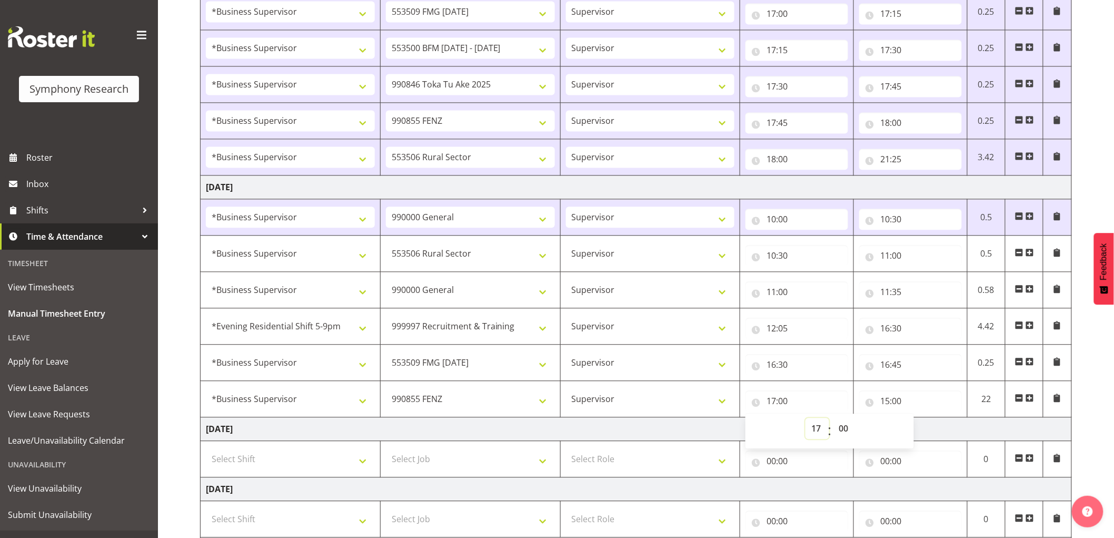
select select "16"
click at [806, 419] on select "00 01 02 03 04 05 06 07 08 09 10 11 12 13 14 15 16 17 18 19 20 21 22 23" at bounding box center [818, 428] width 24 height 21
type input "16:00"
click at [843, 431] on select "00 01 02 03 04 05 06 07 08 09 10 11 12 13 14 15 16 17 18 19 20 21 22 23 24 25 2…" at bounding box center [845, 428] width 24 height 21
select select "45"
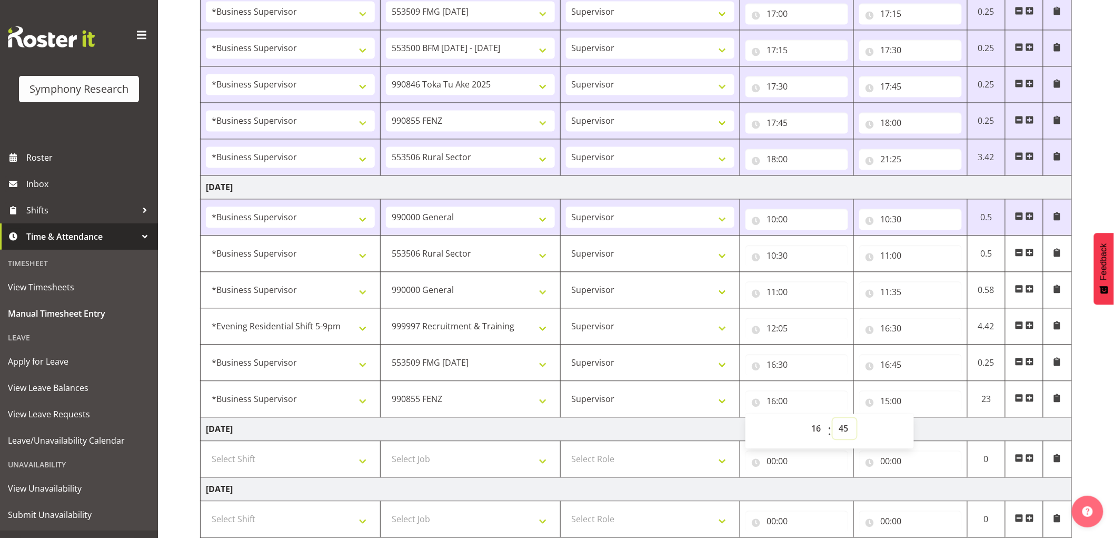
click at [833, 419] on select "00 01 02 03 04 05 06 07 08 09 10 11 12 13 14 15 16 17 18 19 20 21 22 23 24 25 2…" at bounding box center [845, 428] width 24 height 21
type input "16:45"
click at [883, 408] on input "15:00" at bounding box center [911, 400] width 103 height 21
click at [928, 429] on select "00 01 02 03 04 05 06 07 08 09 10 11 12 13 14 15 16 17 18 19 20 21 22 23" at bounding box center [932, 428] width 24 height 21
select select "17"
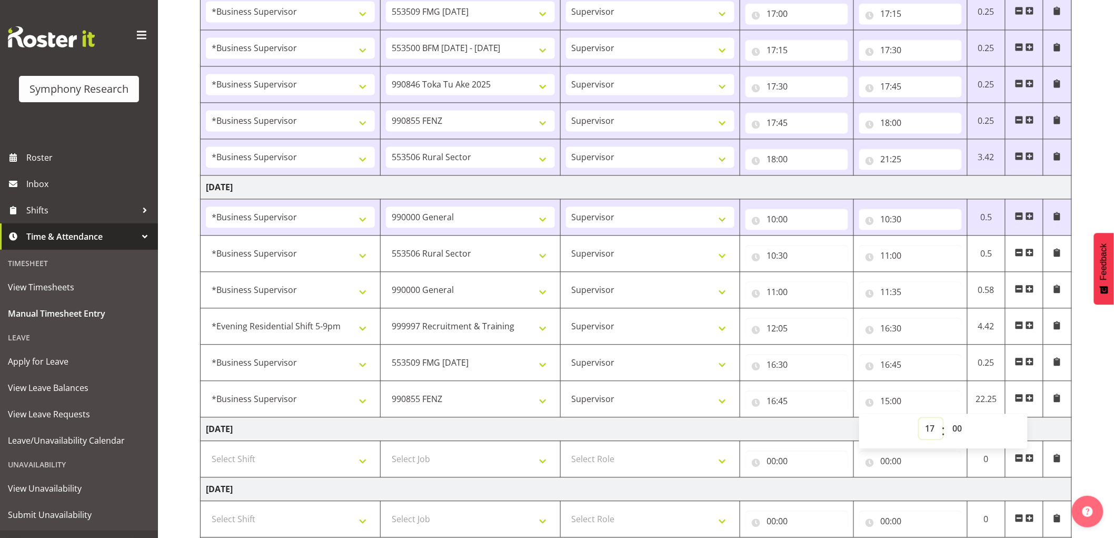
click at [920, 419] on select "00 01 02 03 04 05 06 07 08 09 10 11 12 13 14 15 16 17 18 19 20 21 22 23" at bounding box center [932, 428] width 24 height 21
type input "17:00"
click at [1033, 395] on span at bounding box center [1030, 397] width 8 height 8
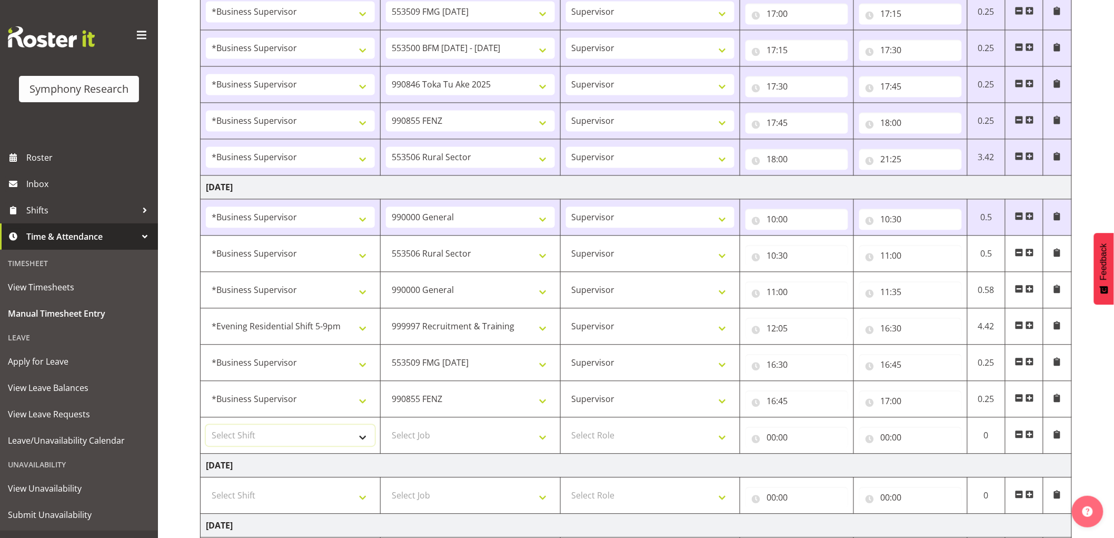
click at [263, 435] on select "Select Shift !!Weekend Residential (Roster IT Shift Label) *Business 9/10am ~ 4…" at bounding box center [290, 435] width 169 height 21
select select "1607"
click at [206, 426] on select "Select Shift !!Weekend Residential (Roster IT Shift Label) *Business 9/10am ~ 4…" at bounding box center [290, 435] width 169 height 21
drag, startPoint x: 443, startPoint y: 429, endPoint x: 429, endPoint y: 442, distance: 19.7
click at [443, 429] on select "Select Job 550060 IF Admin 553492 World Poll Aus Wave 2 Main 2025 553493 World …" at bounding box center [470, 435] width 169 height 21
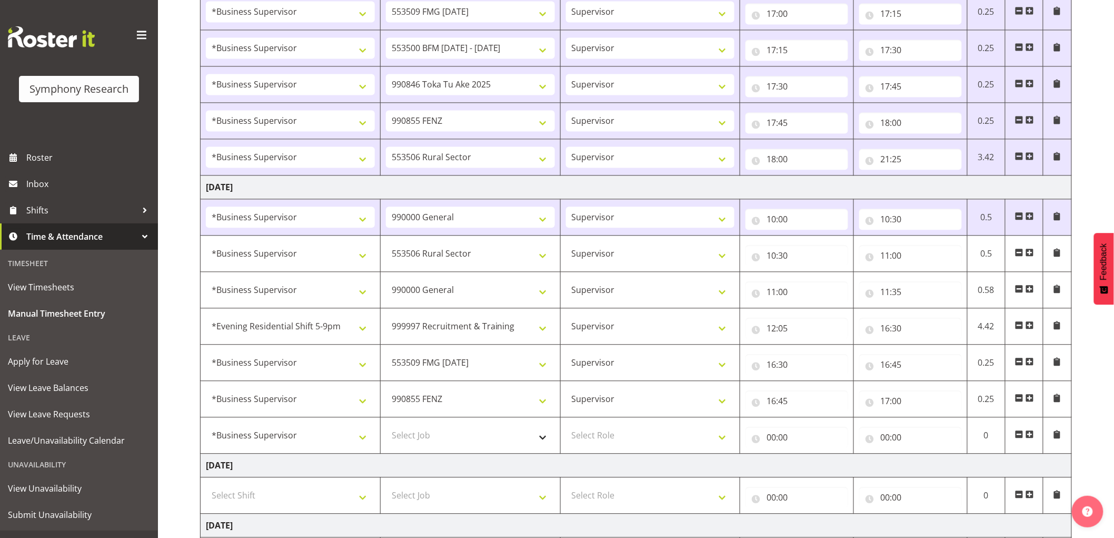
drag, startPoint x: 513, startPoint y: 452, endPoint x: 511, endPoint y: 446, distance: 6.7
click at [513, 451] on td "Select Job 550060 IF Admin 553492 World Poll Aus Wave 2 Main 2025 553493 World …" at bounding box center [470, 435] width 180 height 36
click at [507, 436] on select "Select Job 550060 IF Admin 553492 World Poll Aus Wave 2 Main 2025 553493 World …" at bounding box center [470, 435] width 169 height 21
click at [386, 426] on select "Select Job 550060 IF Admin 553492 World Poll Aus Wave 2 Main 2025 553493 World …" at bounding box center [470, 435] width 169 height 21
click at [517, 440] on select "550060 IF Admin 553492 World Poll Aus Wave 2 Main 2025 553493 World Poll NZ Wav…" at bounding box center [470, 435] width 169 height 21
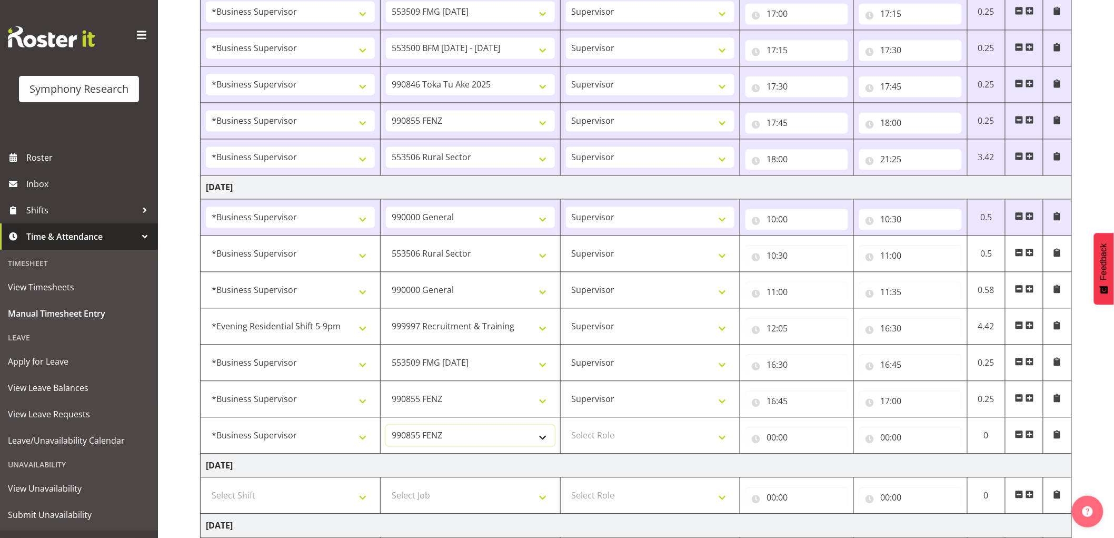
select select "9426"
click at [386, 426] on select "550060 IF Admin 553492 World Poll Aus Wave 2 Main 2025 553493 World Poll NZ Wav…" at bounding box center [470, 435] width 169 height 21
click at [618, 437] on select "Select Role Supervisor Interviewing Briefing" at bounding box center [650, 435] width 169 height 21
select select "45"
click at [566, 426] on select "Select Role Supervisor Interviewing Briefing" at bounding box center [650, 435] width 169 height 21
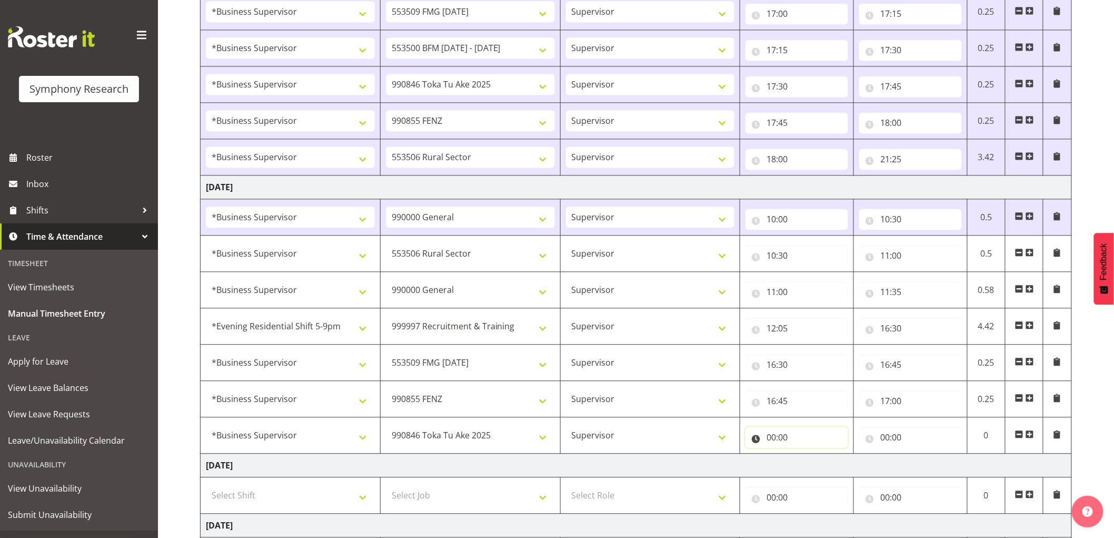
drag, startPoint x: 791, startPoint y: 436, endPoint x: 786, endPoint y: 440, distance: 6.0
click at [789, 437] on input "00:00" at bounding box center [797, 437] width 103 height 21
drag, startPoint x: 816, startPoint y: 460, endPoint x: 803, endPoint y: 489, distance: 31.3
click at [815, 461] on select "00 01 02 03 04 05 06 07 08 09 10 11 12 13 14 15 16 17 18 19 20 21 22 23" at bounding box center [818, 464] width 24 height 21
select select "17"
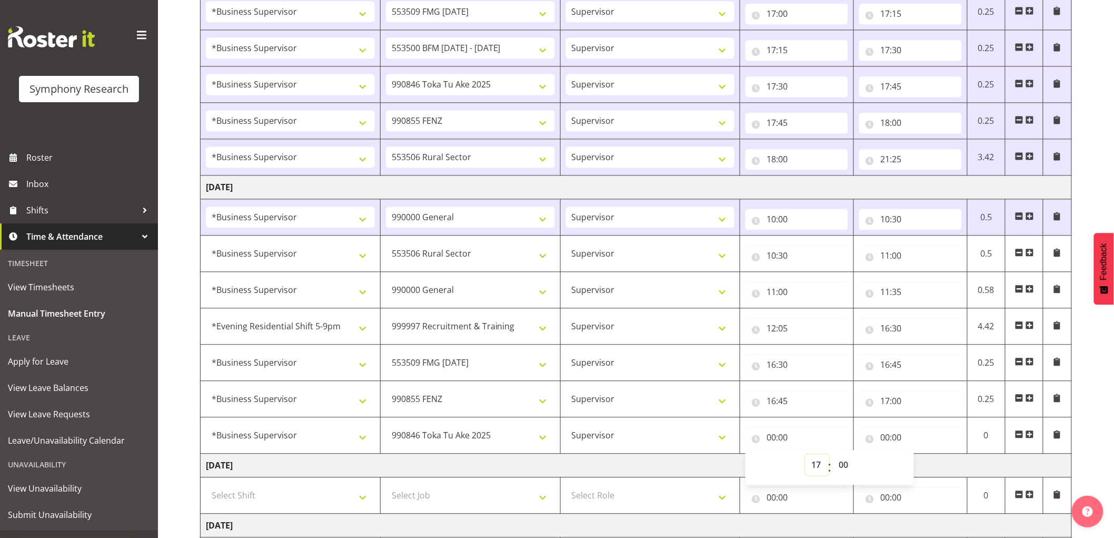
click at [806, 456] on select "00 01 02 03 04 05 06 07 08 09 10 11 12 13 14 15 16 17 18 19 20 21 22 23" at bounding box center [818, 464] width 24 height 21
type input "17:00"
click at [891, 437] on input "00:00" at bounding box center [911, 437] width 103 height 21
drag, startPoint x: 932, startPoint y: 461, endPoint x: 913, endPoint y: 535, distance: 75.8
click at [932, 461] on select "00 01 02 03 04 05 06 07 08 09 10 11 12 13 14 15 16 17 18 19 20 21 22 23" at bounding box center [932, 464] width 24 height 21
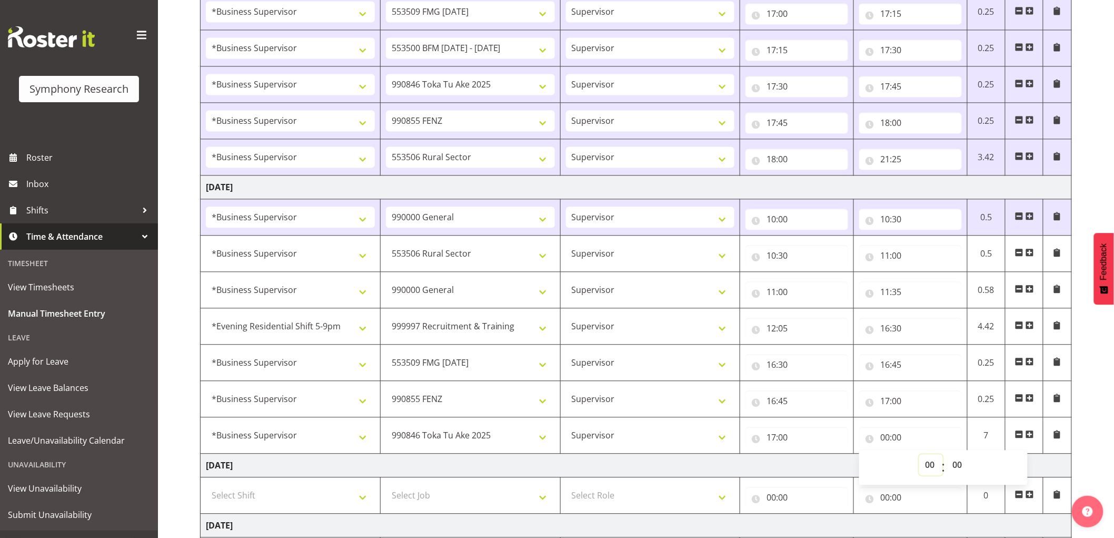
select select "17"
click at [920, 456] on select "00 01 02 03 04 05 06 07 08 09 10 11 12 13 14 15 16 17 18 19 20 21 22 23" at bounding box center [932, 464] width 24 height 21
type input "17:00"
click at [957, 468] on select "00 01 02 03 04 05 06 07 08 09 10 11 12 13 14 15 16 17 18 19 20 21 22 23 24 25 2…" at bounding box center [959, 464] width 24 height 21
select select "15"
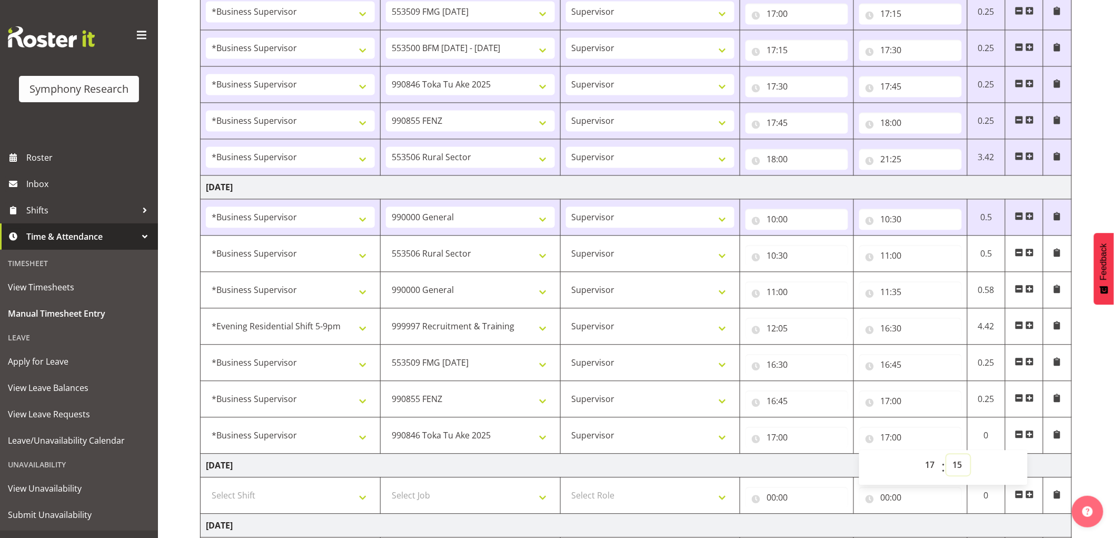
click at [947, 456] on select "00 01 02 03 04 05 06 07 08 09 10 11 12 13 14 15 16 17 18 19 20 21 22 23 24 25 2…" at bounding box center [959, 464] width 24 height 21
type input "17:15"
click at [1034, 436] on td at bounding box center [1025, 435] width 38 height 36
click at [1033, 436] on span at bounding box center [1030, 434] width 8 height 8
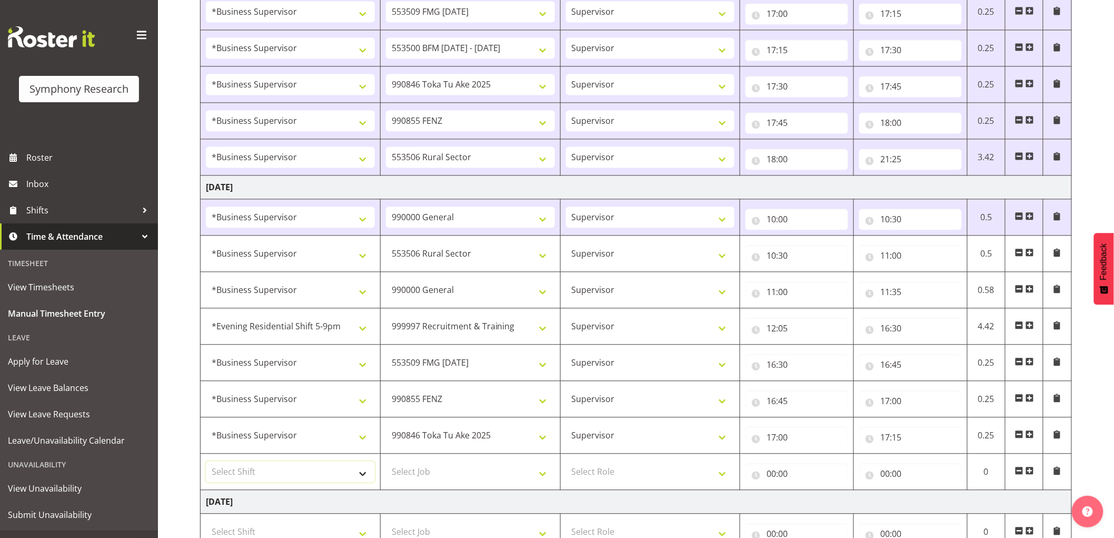
drag, startPoint x: 253, startPoint y: 478, endPoint x: 245, endPoint y: 478, distance: 7.4
click at [252, 478] on select "Select Shift !!Weekend Residential (Roster IT Shift Label) *Business 9/10am ~ 4…" at bounding box center [290, 471] width 169 height 21
select select "1607"
click at [206, 462] on select "Select Shift !!Weekend Residential (Roster IT Shift Label) *Business 9/10am ~ 4…" at bounding box center [290, 471] width 169 height 21
click at [320, 323] on select "!!Weekend Residential (Roster IT Shift Label) *Business 9/10am ~ 4:30pm *Busine…" at bounding box center [290, 325] width 169 height 21
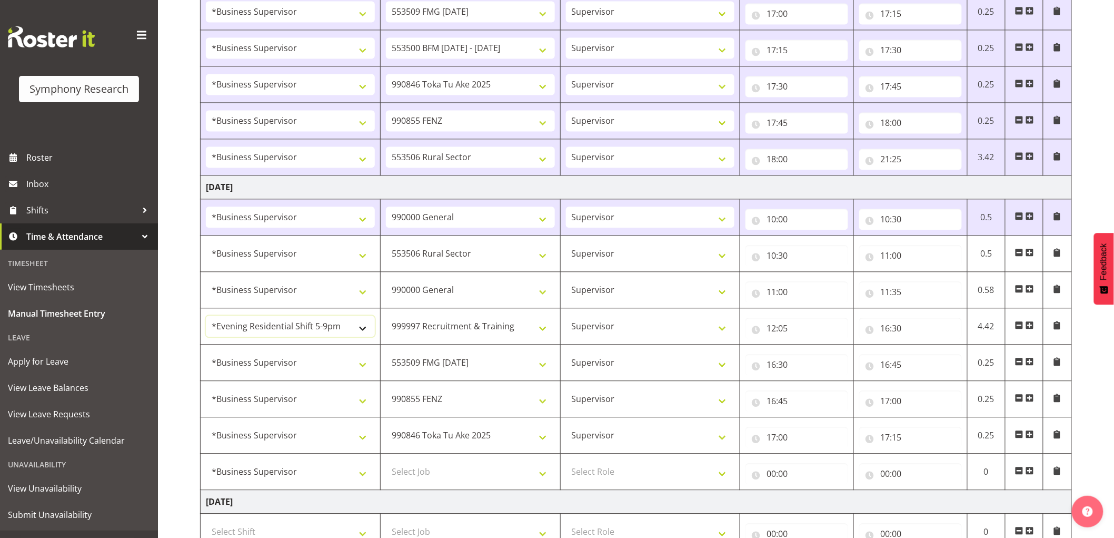
select select "1607"
click at [206, 317] on select "!!Weekend Residential (Roster IT Shift Label) *Business 9/10am ~ 4:30pm *Busine…" at bounding box center [290, 325] width 169 height 21
click at [482, 471] on select "Select Job 550060 IF Admin 553492 World Poll Aus Wave 2 Main 2025 553493 World …" at bounding box center [470, 471] width 169 height 21
select select "10587"
click at [386, 462] on select "Select Job 550060 IF Admin 553492 World Poll Aus Wave 2 Main 2025 553493 World …" at bounding box center [470, 471] width 169 height 21
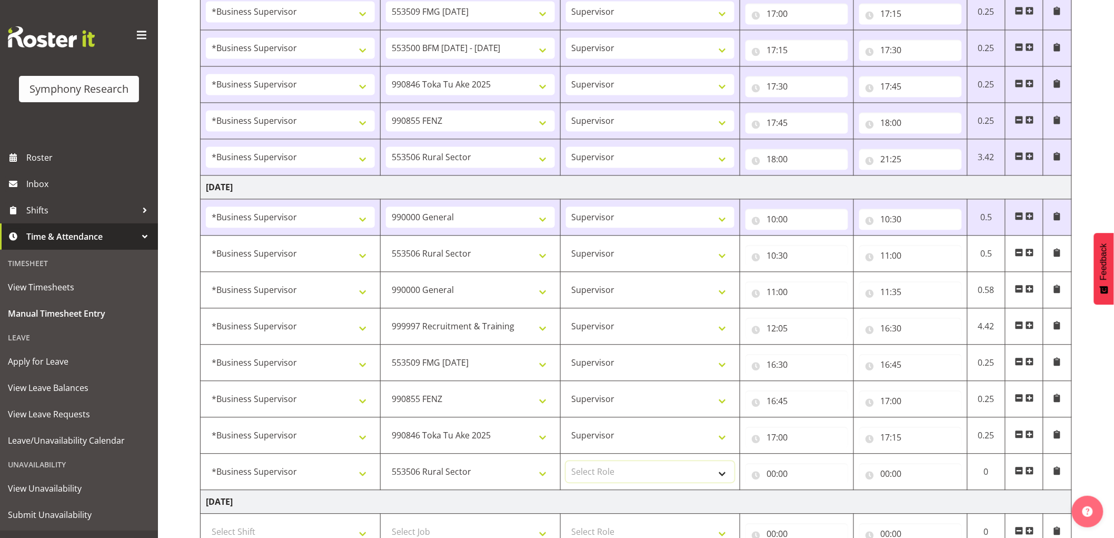
drag, startPoint x: 659, startPoint y: 475, endPoint x: 667, endPoint y: 482, distance: 10.8
click at [659, 475] on select "Select Role Supervisor Interviewing Briefing" at bounding box center [650, 471] width 169 height 21
select select "45"
click at [566, 462] on select "Select Role Supervisor Interviewing Briefing" at bounding box center [650, 471] width 169 height 21
click at [775, 476] on input "00:00" at bounding box center [797, 473] width 103 height 21
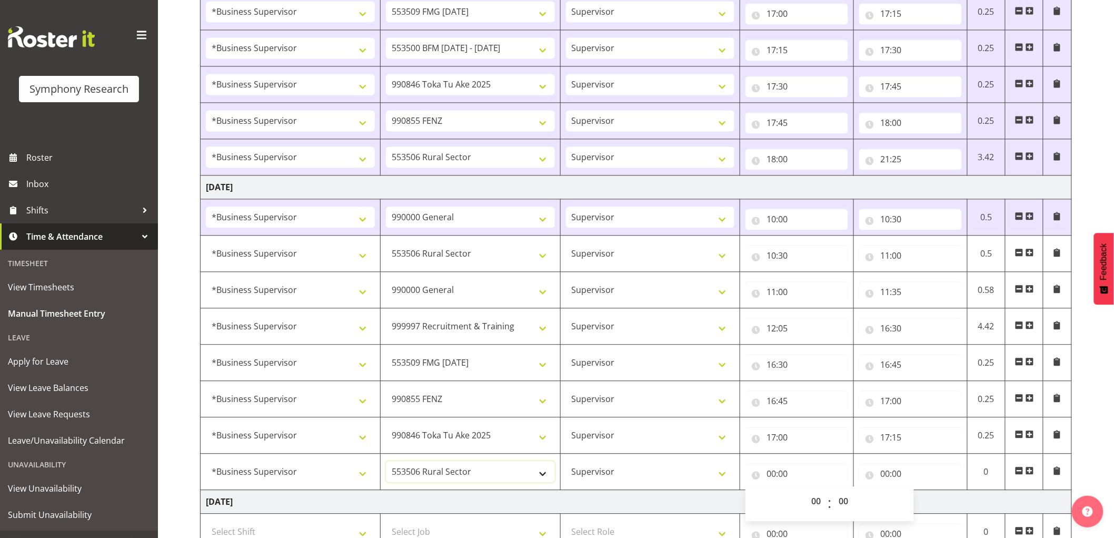
click at [497, 475] on select "550060 IF Admin 553492 World Poll Aus Wave 2 Main 2025 553493 World Poll NZ Wav…" at bounding box center [470, 471] width 169 height 21
select select "10242"
click at [386, 462] on select "550060 IF Admin 553492 World Poll Aus Wave 2 Main 2025 553493 World Poll NZ Wav…" at bounding box center [470, 471] width 169 height 21
drag, startPoint x: 792, startPoint y: 471, endPoint x: 823, endPoint y: 492, distance: 37.7
click at [792, 471] on input "00:00" at bounding box center [797, 473] width 103 height 21
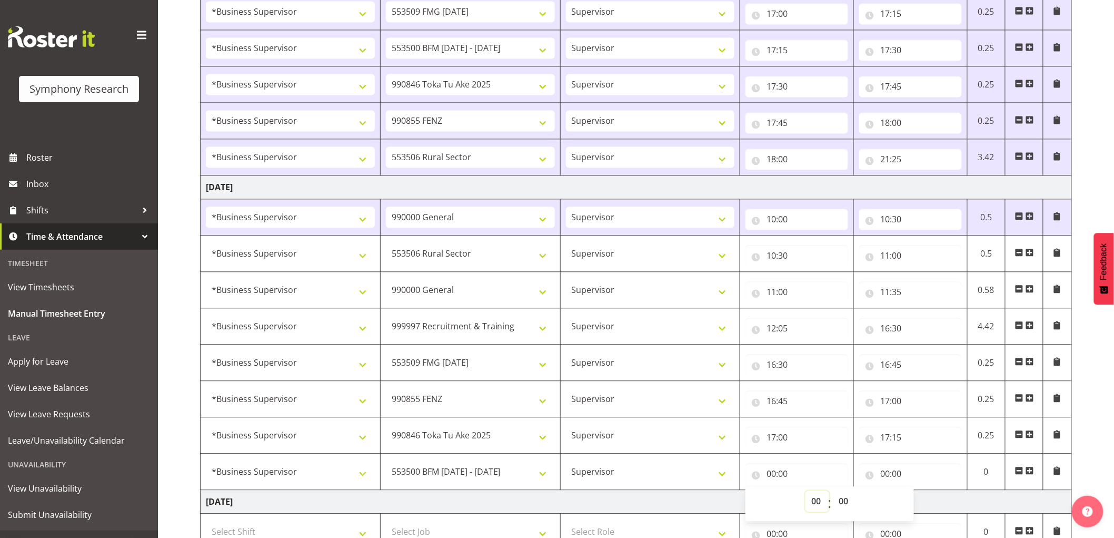
drag, startPoint x: 813, startPoint y: 502, endPoint x: 845, endPoint y: 517, distance: 35.1
click at [813, 503] on select "00 01 02 03 04 05 06 07 08 09 10 11 12 13 14 15 16 17 18 19 20 21 22 23" at bounding box center [818, 500] width 24 height 21
select select "17"
click at [806, 492] on select "00 01 02 03 04 05 06 07 08 09 10 11 12 13 14 15 16 17 18 19 20 21 22 23" at bounding box center [818, 500] width 24 height 21
type input "17:00"
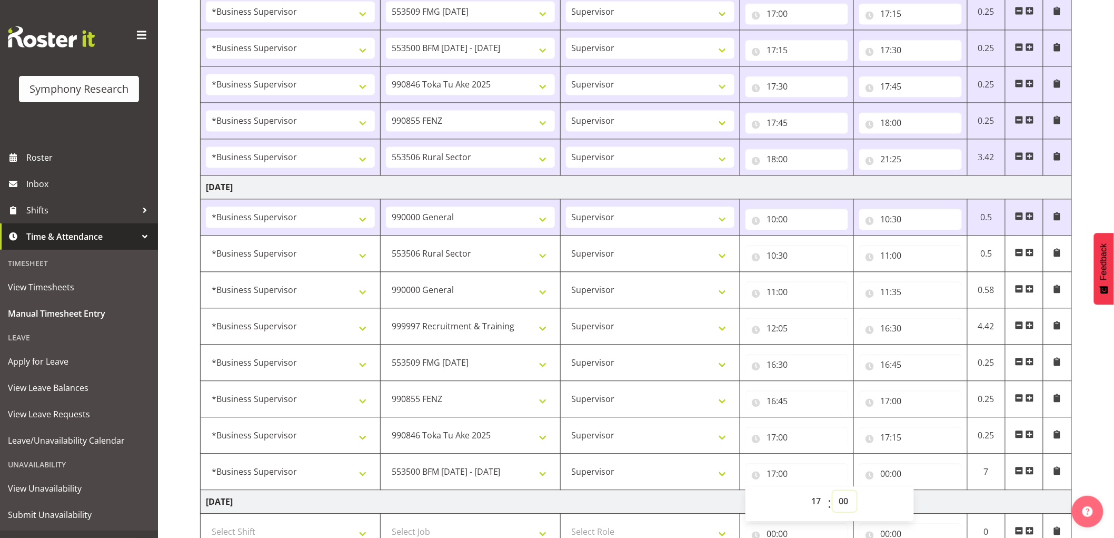
drag, startPoint x: 843, startPoint y: 507, endPoint x: 846, endPoint y: 525, distance: 17.6
click at [844, 509] on select "00 01 02 03 04 05 06 07 08 09 10 11 12 13 14 15 16 17 18 19 20 21 22 23 24 25 2…" at bounding box center [845, 500] width 24 height 21
select select "15"
click at [833, 492] on select "00 01 02 03 04 05 06 07 08 09 10 11 12 13 14 15 16 17 18 19 20 21 22 23 24 25 2…" at bounding box center [845, 500] width 24 height 21
type input "17:15"
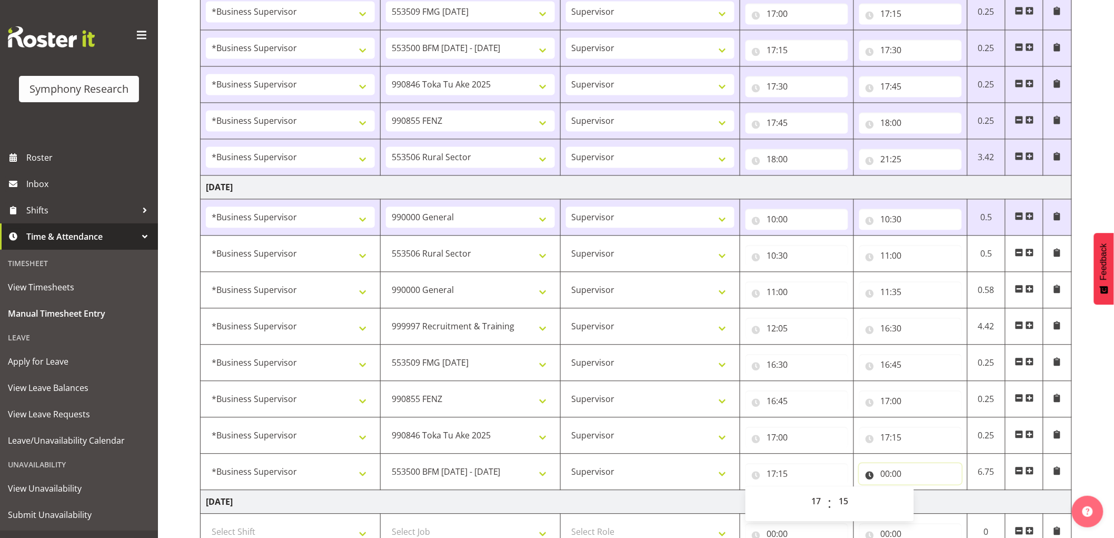
click at [886, 480] on input "00:00" at bounding box center [911, 473] width 103 height 21
click at [925, 502] on select "00 01 02 03 04 05 06 07 08 09 10 11 12 13 14 15 16 17 18 19 20 21 22 23" at bounding box center [932, 500] width 24 height 21
select select "17"
click at [920, 492] on select "00 01 02 03 04 05 06 07 08 09 10 11 12 13 14 15 16 17 18 19 20 21 22 23" at bounding box center [932, 500] width 24 height 21
type input "17:00"
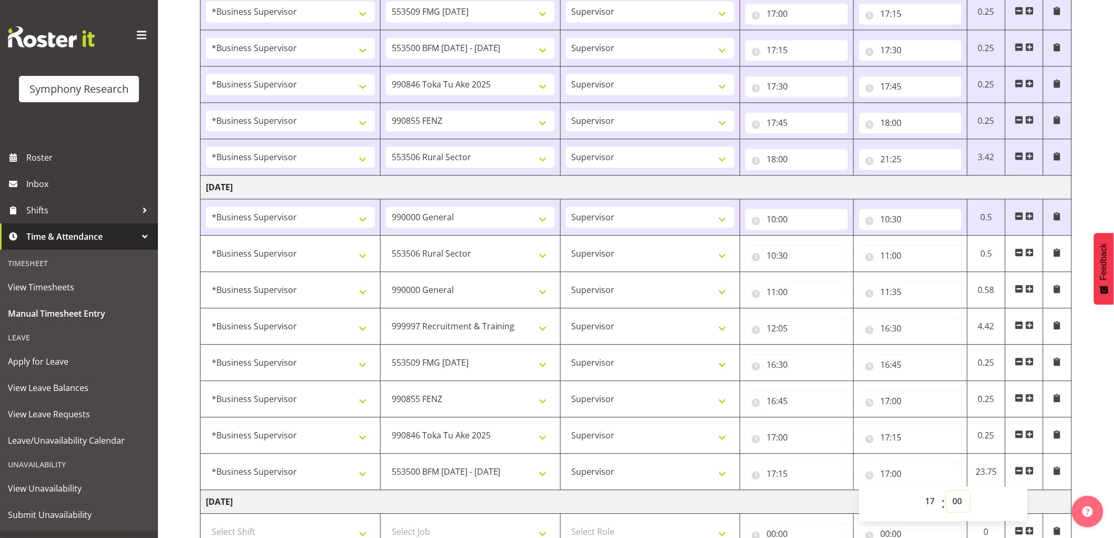
drag, startPoint x: 957, startPoint y: 495, endPoint x: 961, endPoint y: 527, distance: 32.3
click at [957, 497] on select "00 01 02 03 04 05 06 07 08 09 10 11 12 13 14 15 16 17 18 19 20 21 22 23 24 25 2…" at bounding box center [959, 500] width 24 height 21
select select "30"
click at [947, 492] on select "00 01 02 03 04 05 06 07 08 09 10 11 12 13 14 15 16 17 18 19 20 21 22 23 24 25 2…" at bounding box center [959, 500] width 24 height 21
type input "17:30"
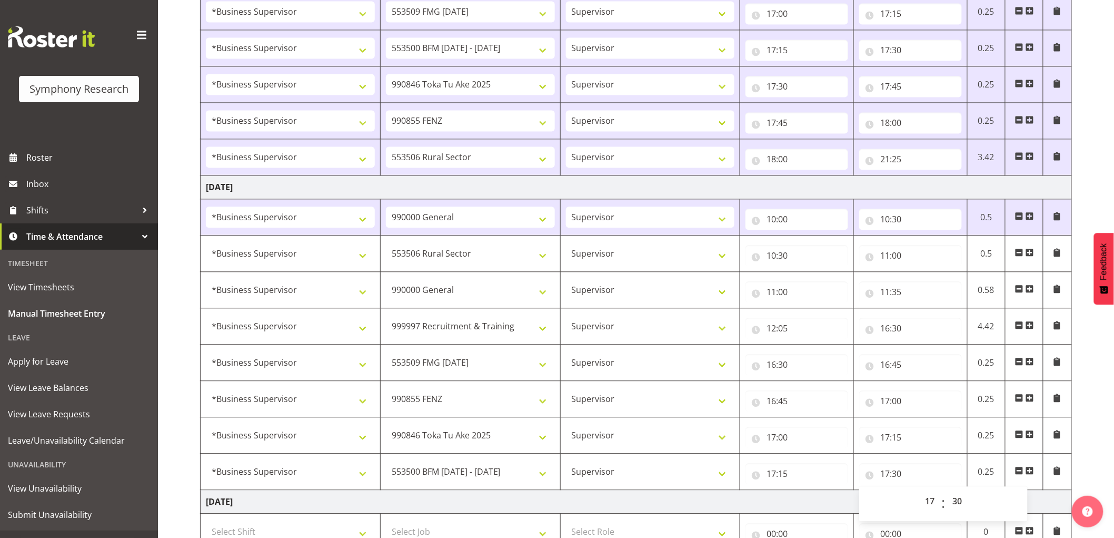
click at [1031, 472] on span at bounding box center [1030, 470] width 8 height 8
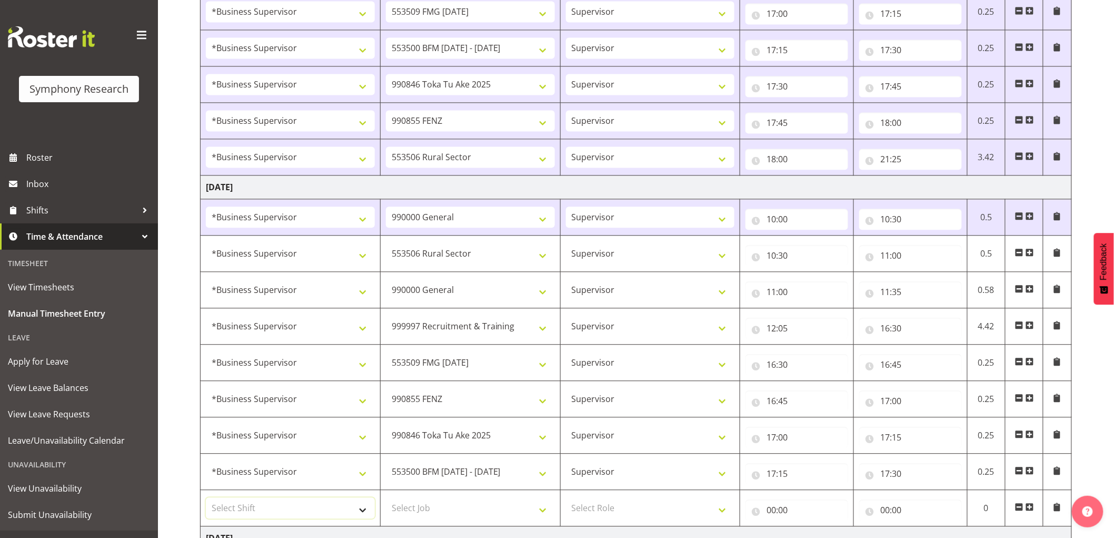
click at [299, 505] on select "Select Shift !!Weekend Residential (Roster IT Shift Label) *Business 9/10am ~ 4…" at bounding box center [290, 507] width 169 height 21
select select "48116"
click at [206, 499] on select "Select Shift !!Weekend Residential (Roster IT Shift Label) *Business 9/10am ~ 4…" at bounding box center [290, 507] width 169 height 21
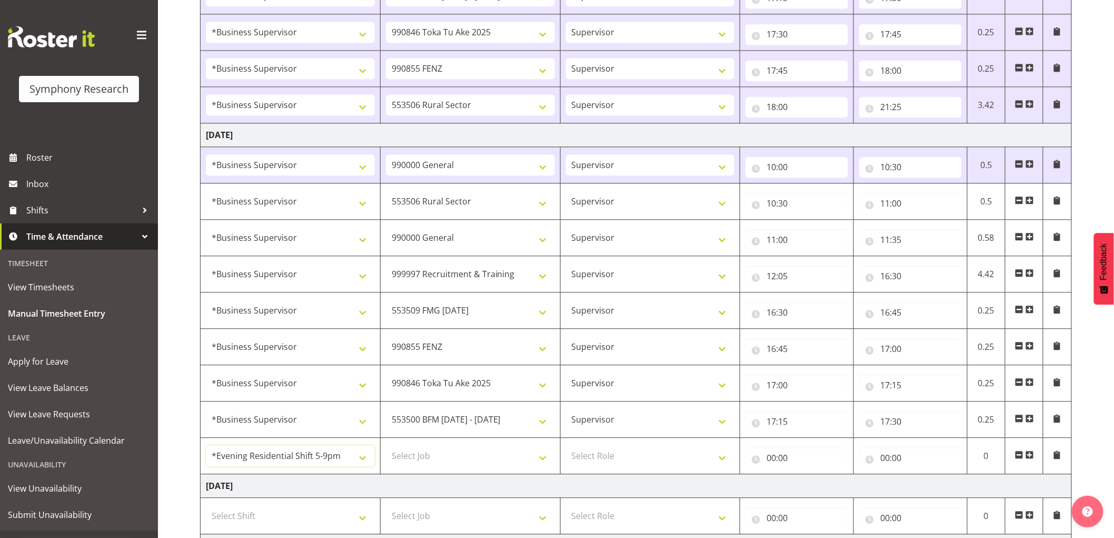
scroll to position [994, 0]
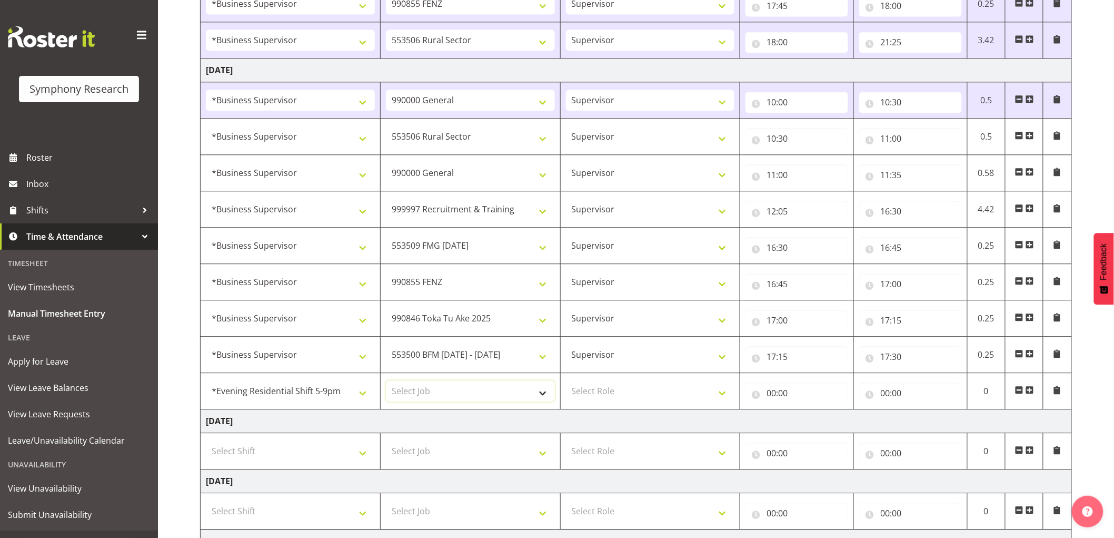
click at [461, 389] on select "Select Job 550060 IF Admin 553492 World Poll Aus Wave 2 Main 2025 553493 World …" at bounding box center [470, 390] width 169 height 21
select select "10587"
click at [386, 382] on select "Select Job 550060 IF Admin 553492 World Poll Aus Wave 2 Main 2025 553493 World …" at bounding box center [470, 390] width 169 height 21
drag, startPoint x: 602, startPoint y: 396, endPoint x: 604, endPoint y: 402, distance: 6.7
click at [602, 396] on select "Select Role Supervisor Interviewing Briefing" at bounding box center [650, 390] width 169 height 21
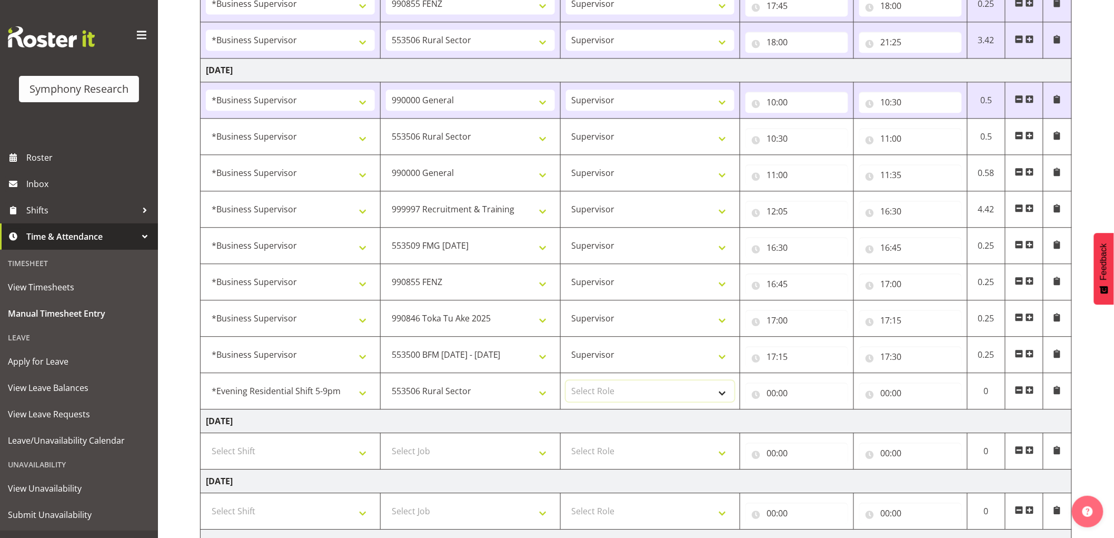
select select "45"
click at [566, 382] on select "Select Role Supervisor Interviewing Briefing" at bounding box center [650, 390] width 169 height 21
click at [767, 400] on input "00:00" at bounding box center [797, 392] width 103 height 21
drag, startPoint x: 823, startPoint y: 428, endPoint x: 813, endPoint y: 430, distance: 9.7
click at [823, 428] on select "00 01 02 03 04 05 06 07 08 09 10 11 12 13 14 15 16 17 18 19 20 21 22 23" at bounding box center [818, 420] width 24 height 21
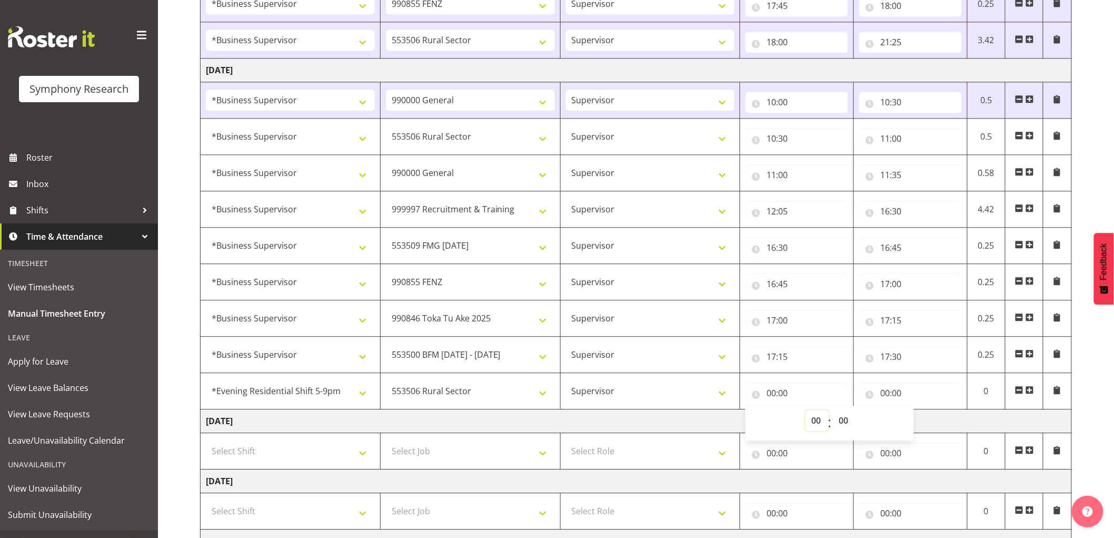
select select "17"
click at [806, 411] on select "00 01 02 03 04 05 06 07 08 09 10 11 12 13 14 15 16 17 18 19 20 21 22 23" at bounding box center [818, 420] width 24 height 21
type input "17:00"
drag, startPoint x: 853, startPoint y: 419, endPoint x: 843, endPoint y: 451, distance: 34.3
click at [853, 419] on select "00 01 02 03 04 05 06 07 08 09 10 11 12 13 14 15 16 17 18 19 20 21 22 23 24 25 2…" at bounding box center [845, 420] width 24 height 21
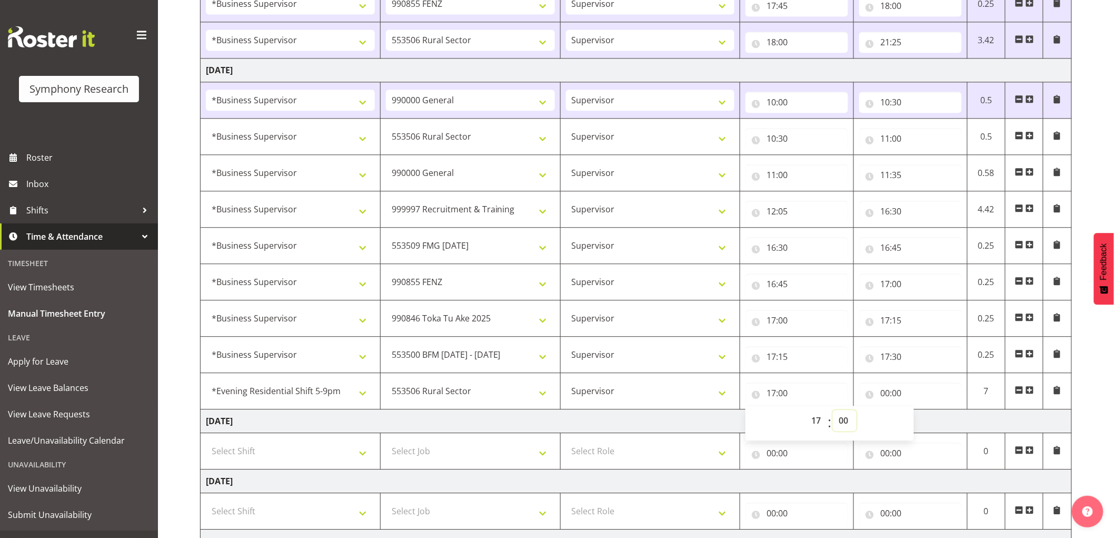
select select "30"
click at [833, 411] on select "00 01 02 03 04 05 06 07 08 09 10 11 12 13 14 15 16 17 18 19 20 21 22 23 24 25 2…" at bounding box center [845, 420] width 24 height 21
type input "17:30"
click at [895, 393] on input "00:00" at bounding box center [911, 392] width 103 height 21
click at [940, 429] on select "00 01 02 03 04 05 06 07 08 09 10 11 12 13 14 15 16 17 18 19 20 21 22 23" at bounding box center [932, 420] width 24 height 21
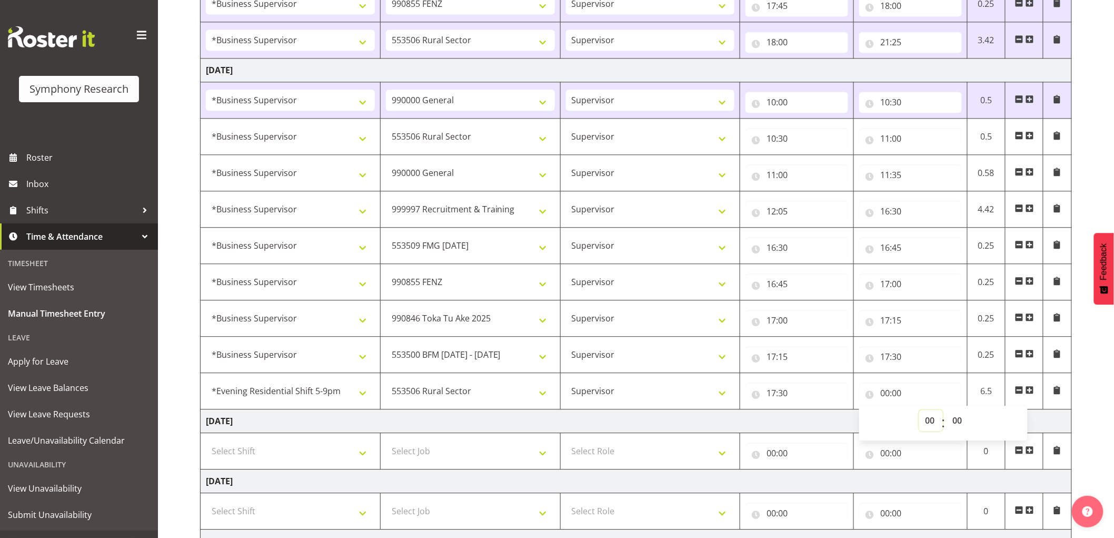
select select "21"
click at [920, 411] on select "00 01 02 03 04 05 06 07 08 09 10 11 12 13 14 15 16 17 18 19 20 21 22 23" at bounding box center [932, 420] width 24 height 21
type input "21:00"
click at [966, 423] on select "00 01 02 03 04 05 06 07 08 09 10 11 12 13 14 15 16 17 18 19 20 21 22 23 24 25 2…" at bounding box center [959, 420] width 24 height 21
select select "20"
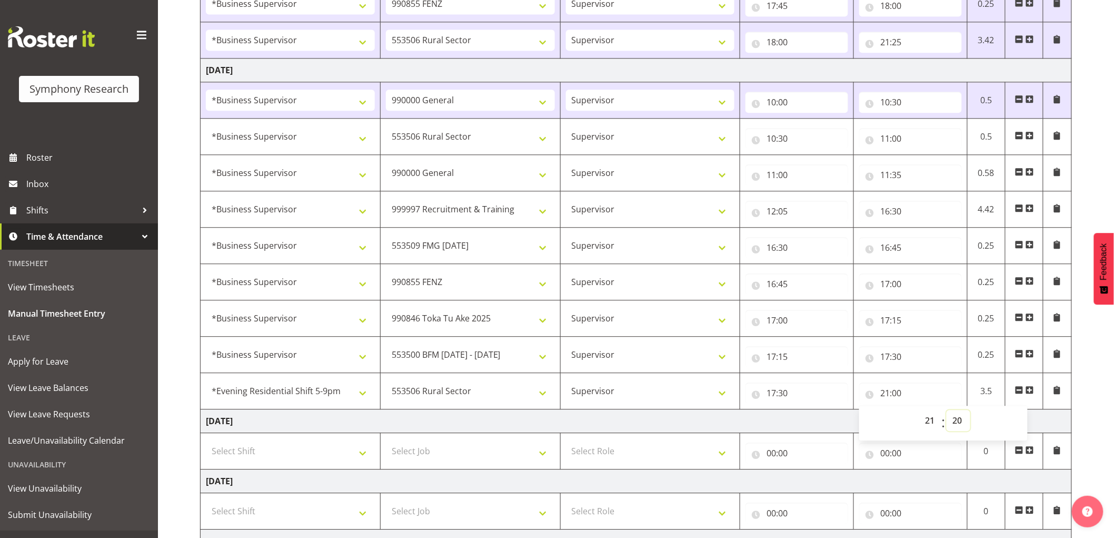
click at [947, 411] on select "00 01 02 03 04 05 06 07 08 09 10 11 12 13 14 15 16 17 18 19 20 21 22 23 24 25 2…" at bounding box center [959, 420] width 24 height 21
type input "21:20"
drag, startPoint x: 713, startPoint y: 425, endPoint x: 723, endPoint y: 424, distance: 10.0
click at [714, 425] on td "[DATE]" at bounding box center [637, 421] width 872 height 24
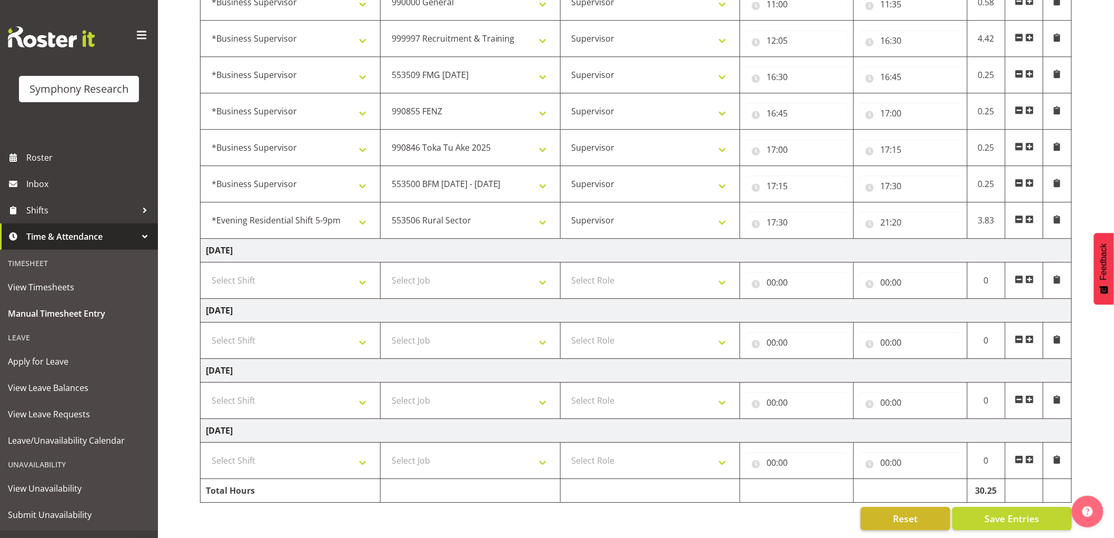
scroll to position [1177, 0]
drag, startPoint x: 999, startPoint y: 508, endPoint x: 589, endPoint y: 508, distance: 410.3
click at [999, 511] on span "Save Entries" at bounding box center [1012, 518] width 55 height 14
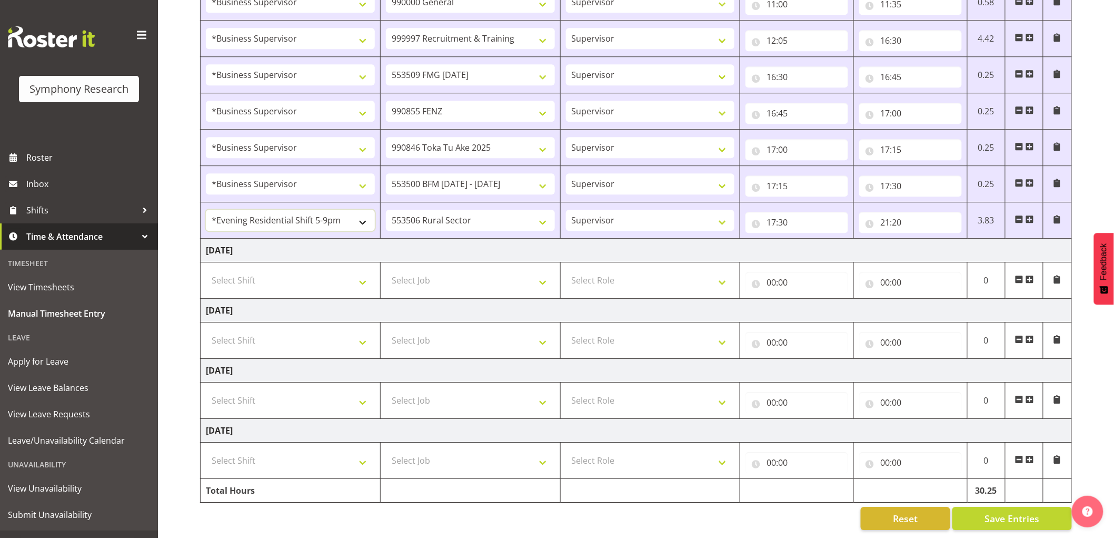
click at [309, 220] on select "!!Weekend Residential (Roster IT Shift Label) *Business 9/10am ~ 4:30pm *Busine…" at bounding box center [290, 220] width 169 height 21
select select "1607"
click at [206, 210] on select "!!Weekend Residential (Roster IT Shift Label) *Business 9/10am ~ 4:30pm *Busine…" at bounding box center [290, 220] width 169 height 21
click at [1020, 511] on span "Save Entries" at bounding box center [1012, 518] width 55 height 14
click at [84, 317] on span "Manual Timesheet Entry" at bounding box center [79, 313] width 142 height 16
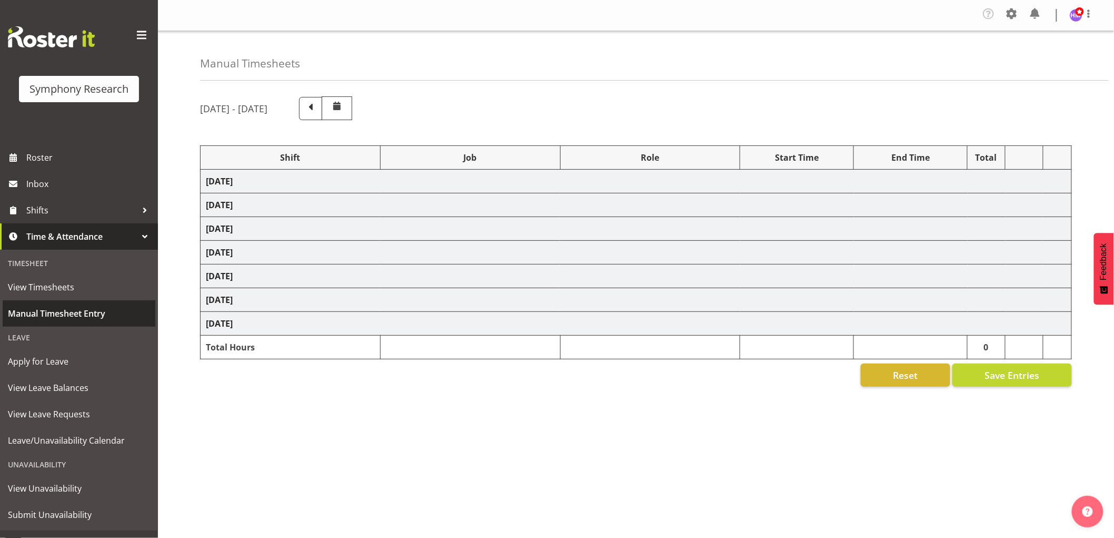
click at [78, 309] on span "Manual Timesheet Entry" at bounding box center [79, 313] width 142 height 16
click at [82, 307] on span "Manual Timesheet Entry" at bounding box center [79, 313] width 142 height 16
select select "1607"
select select "743"
select select "1607"
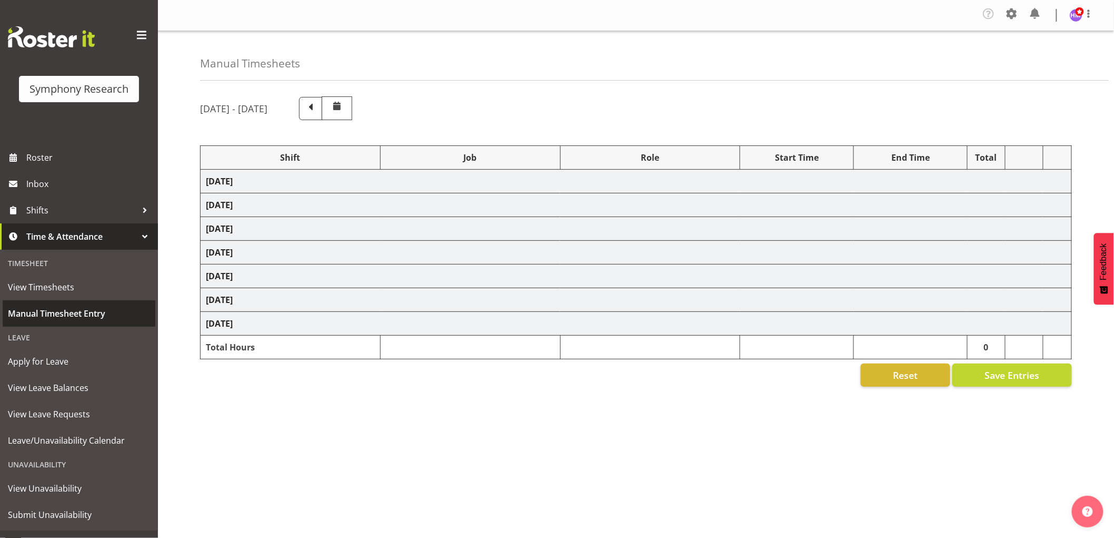
select select "10576"
select select "1607"
select select "10585"
select select "1607"
select select "10527"
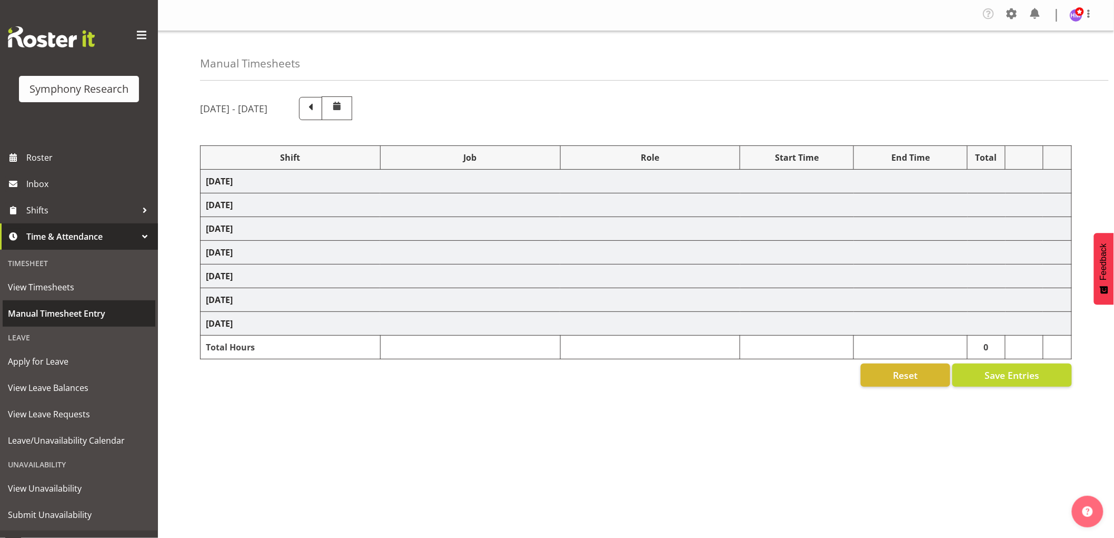
select select "1607"
select select "10499"
select select "1607"
select select "10587"
select select "1607"
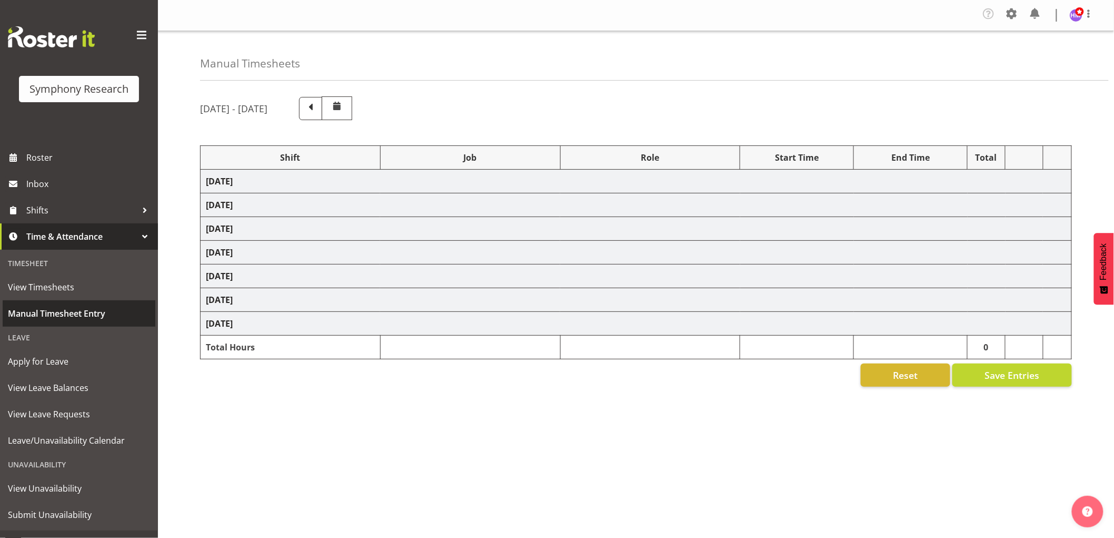
select select "743"
select select "1607"
select select "10587"
select select "1607"
select select "10587"
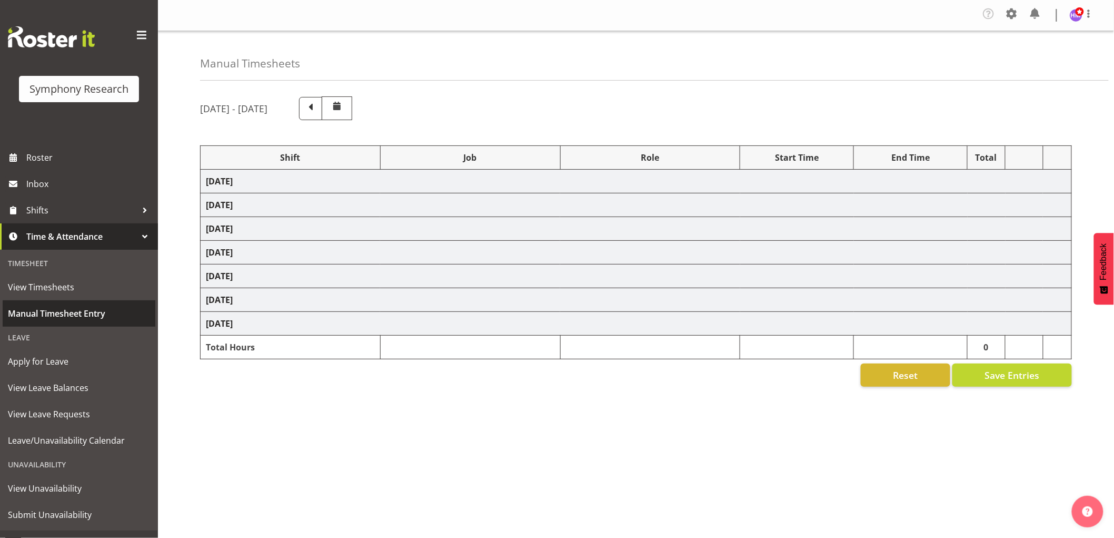
select select "1607"
select select "743"
select select "1607"
select select "743"
select select "1607"
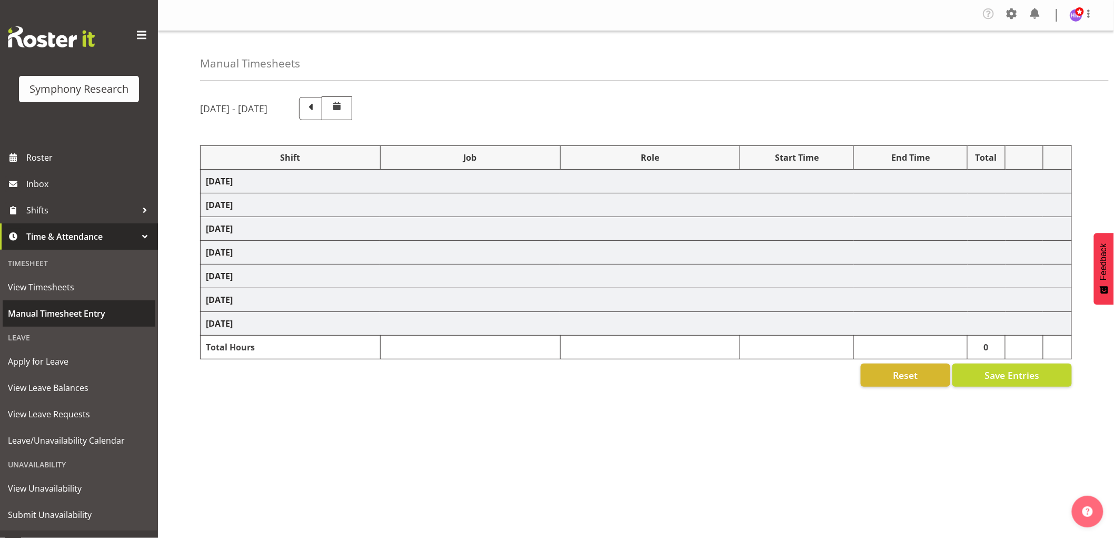
select select "10585"
select select "1607"
select select "9636"
select select "1607"
select select "10576"
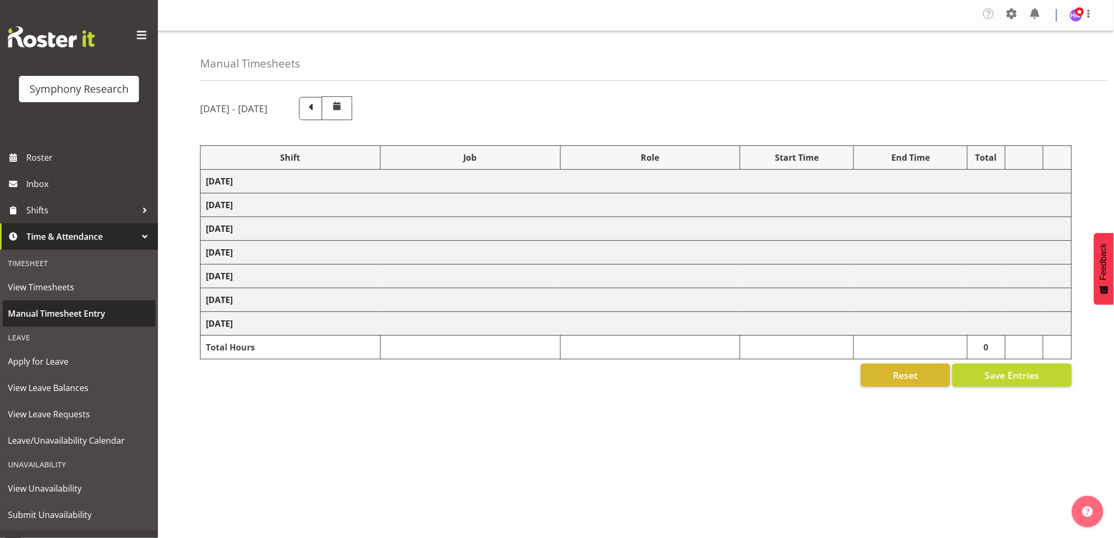
select select "1607"
select select "10499"
select select "1607"
select select "10527"
select select "1607"
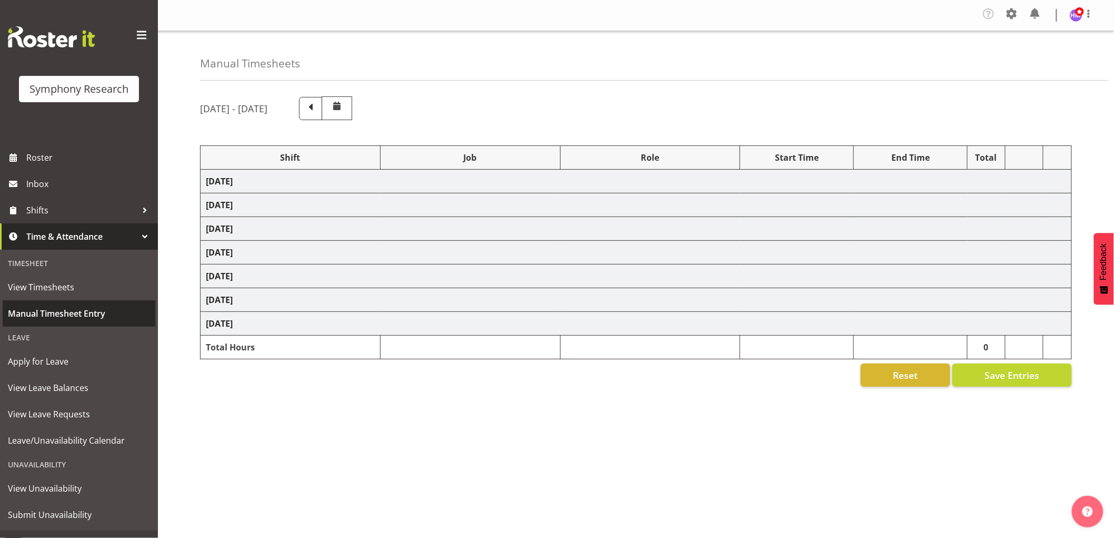
select select "10587"
select select "1607"
select select "10242"
select select "1607"
select select "10585"
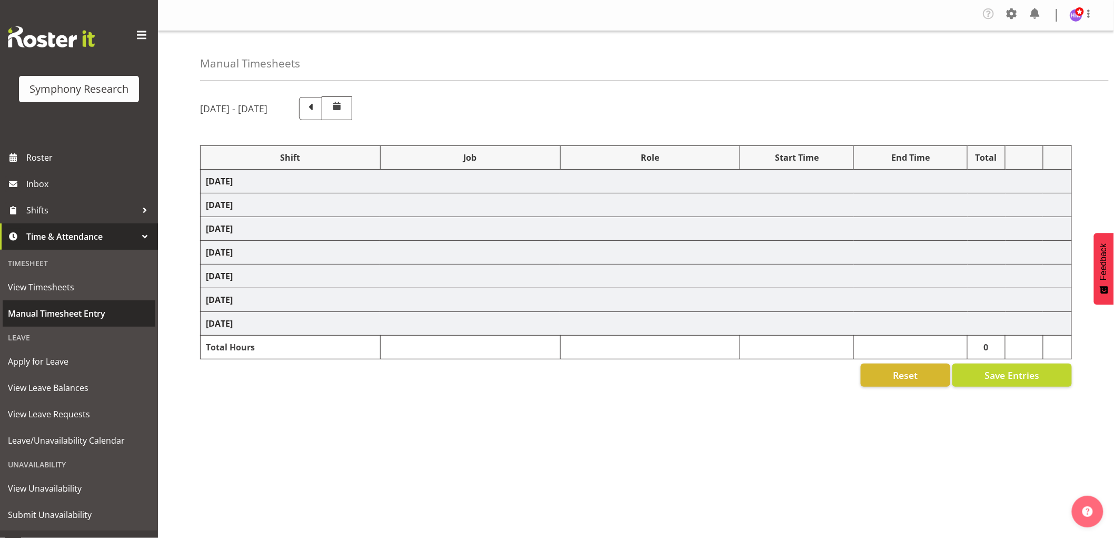
select select "1607"
select select "10242"
select select "1607"
select select "9426"
select select "1607"
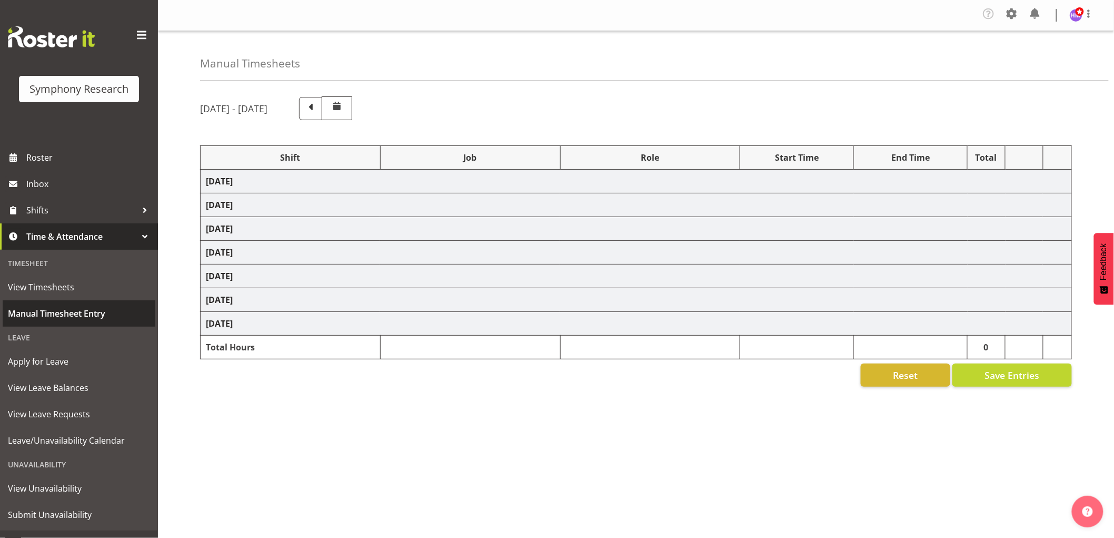
select select "9636"
select select "1607"
select select "10587"
select select "1607"
select select "743"
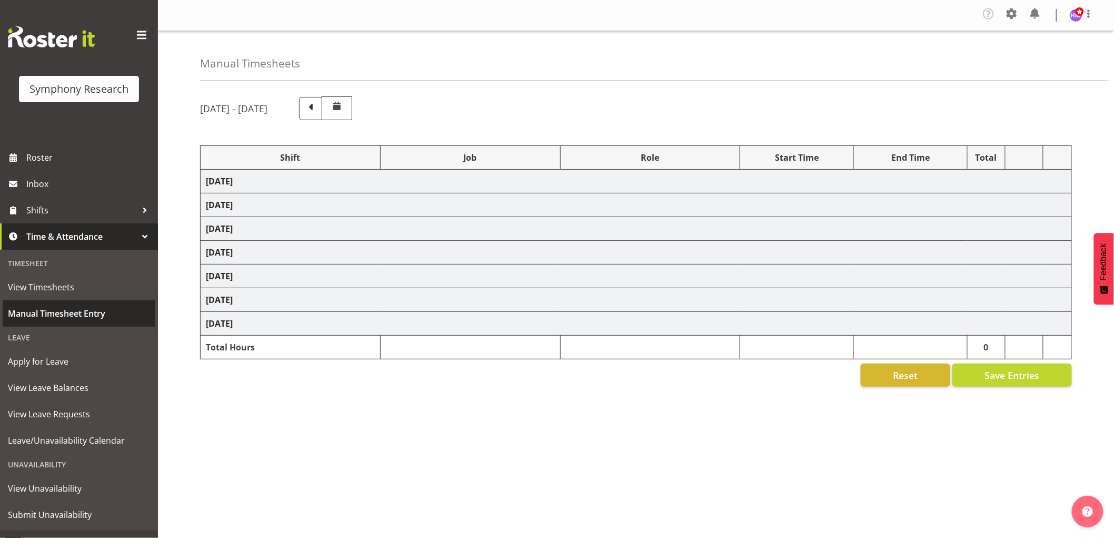
select select "1607"
select select "10587"
select select "1607"
select select "743"
select select "1607"
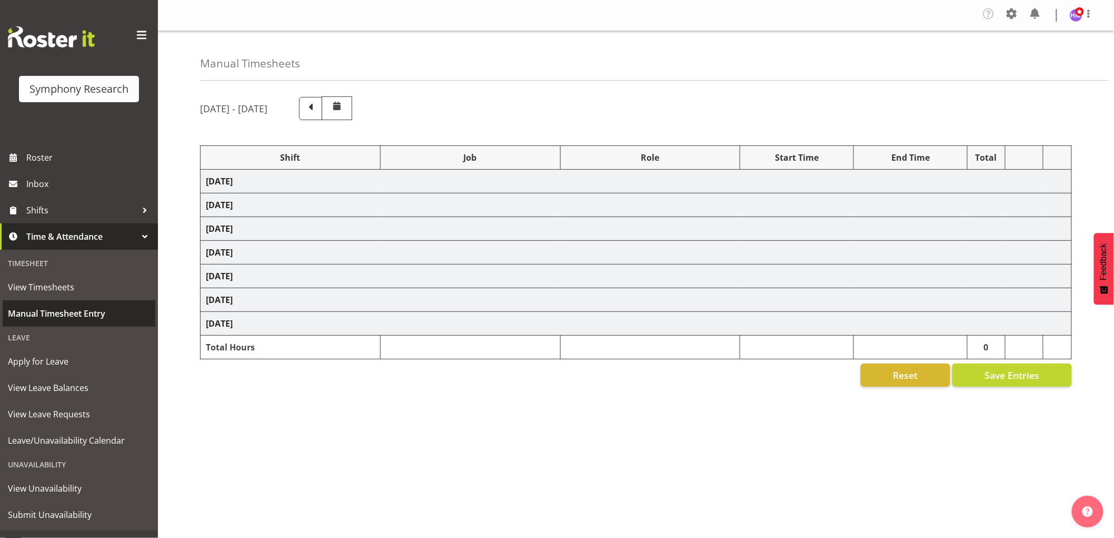
select select "2379"
select select "1607"
select select "10585"
select select "1607"
select select "9636"
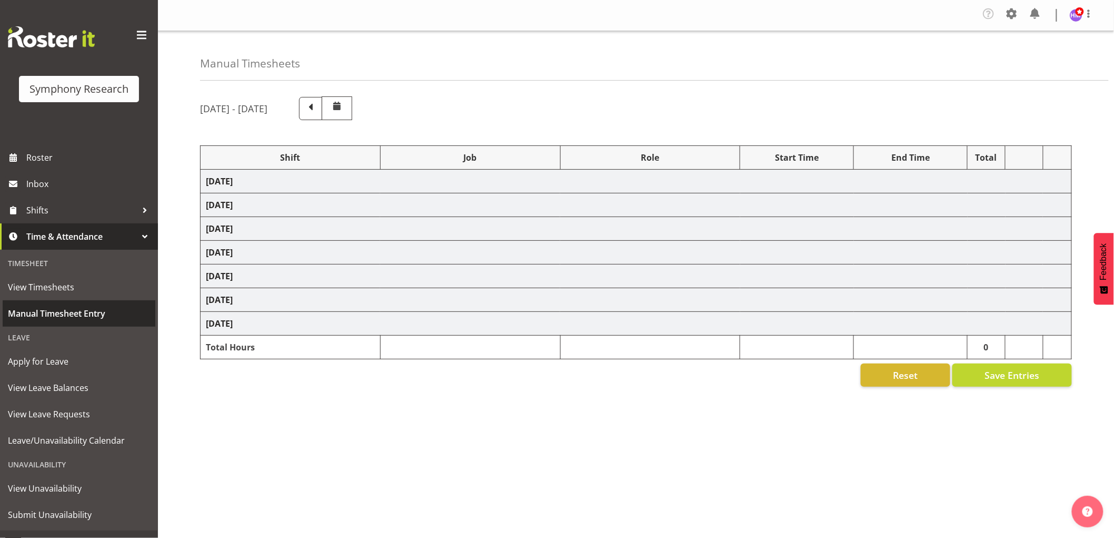
select select "1607"
select select "9426"
select select "1607"
select select "10242"
select select "1607"
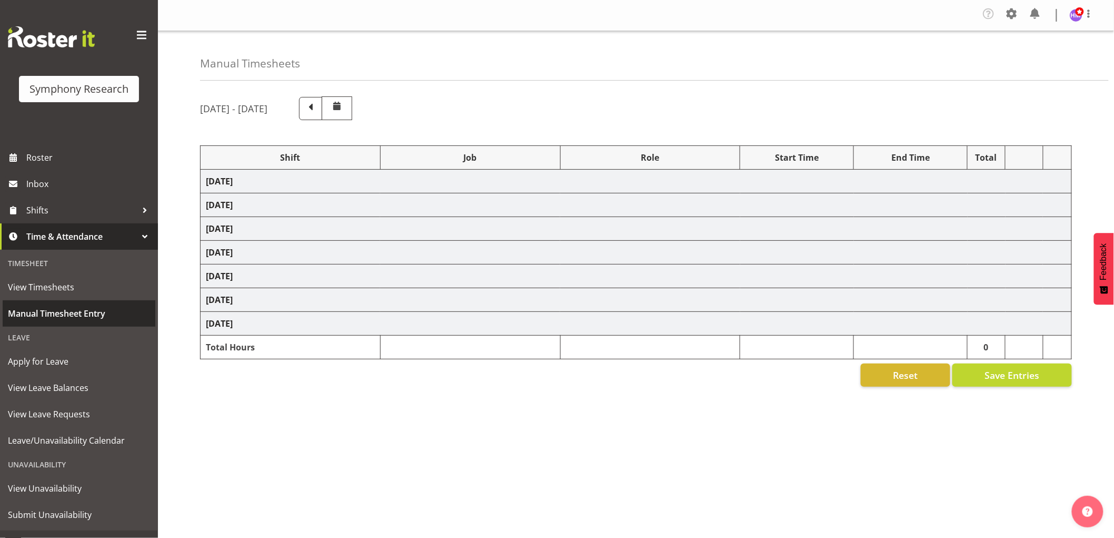
select select "10587"
select select "1607"
select select "743"
select select "1607"
select select "10576"
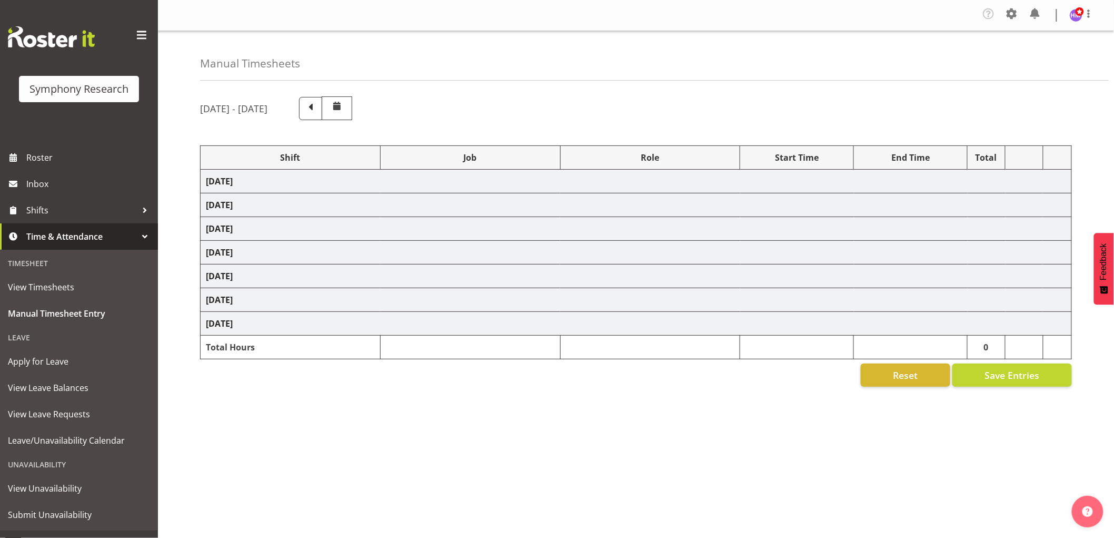
select select "1607"
select select "10585"
select select "1607"
select select "10527"
select select "1607"
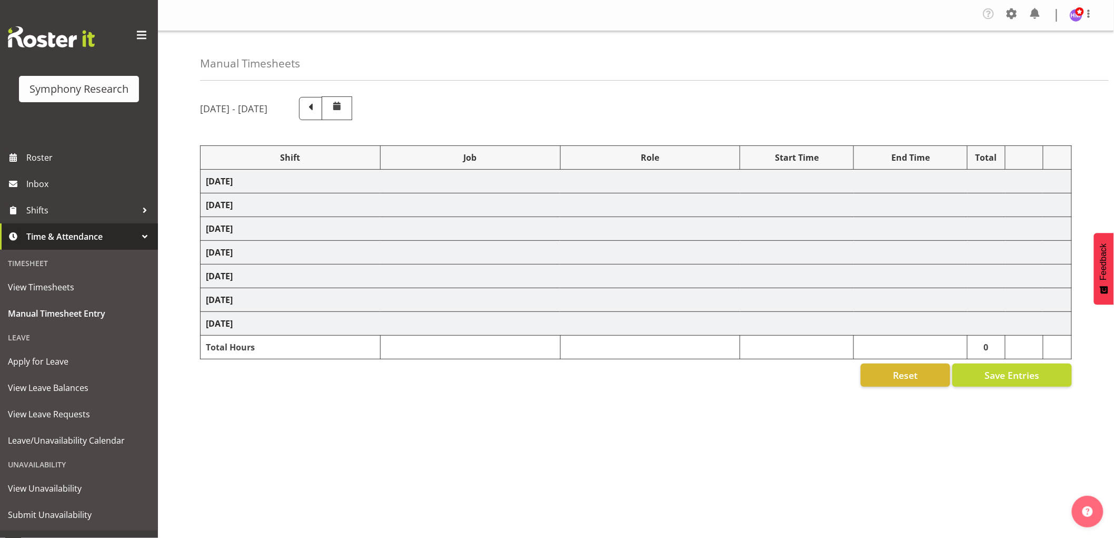
select select "10499"
select select "1607"
select select "10587"
select select "1607"
select select "743"
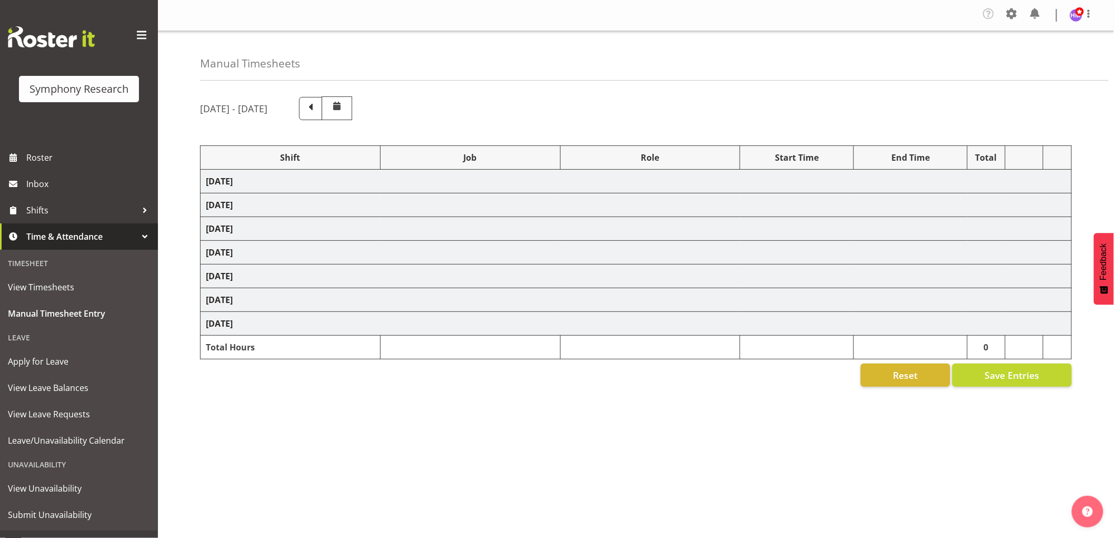
select select "1607"
select select "10587"
select select "1607"
select select "10587"
select select "1607"
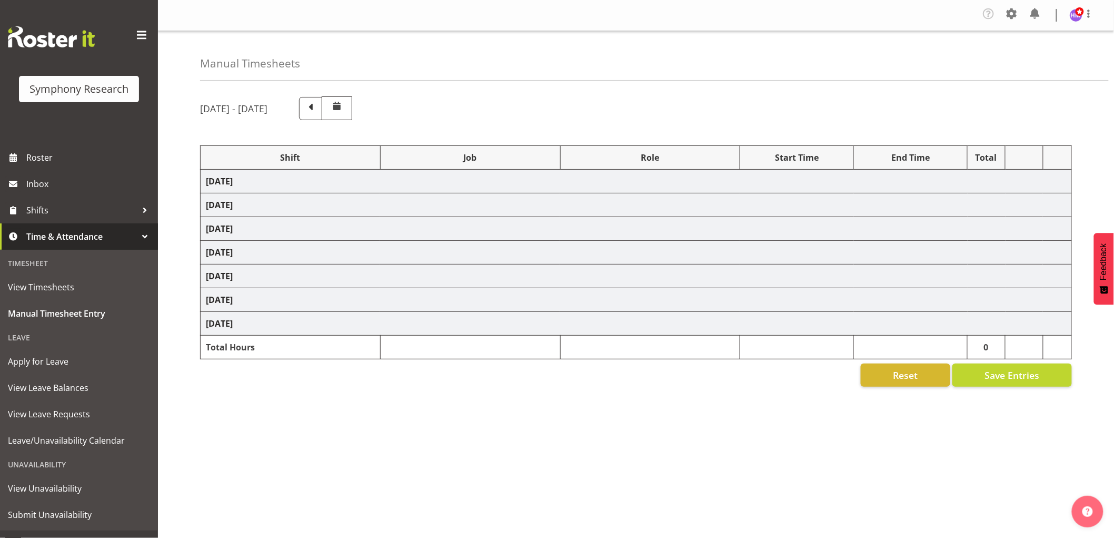
select select "743"
select select "1607"
select select "743"
select select "1607"
select select "10585"
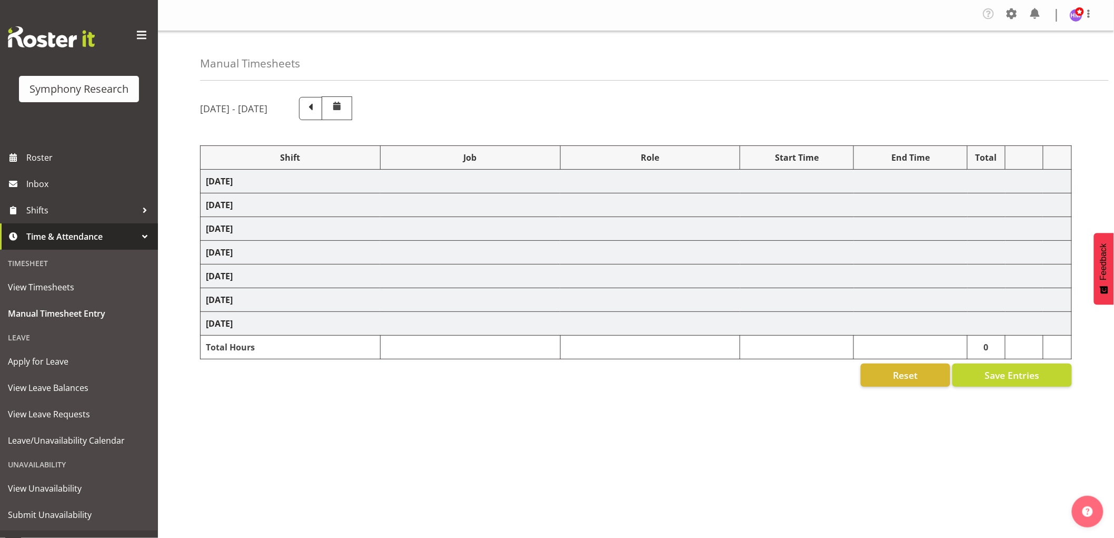
select select "1607"
select select "9636"
select select "1607"
select select "10576"
select select "1607"
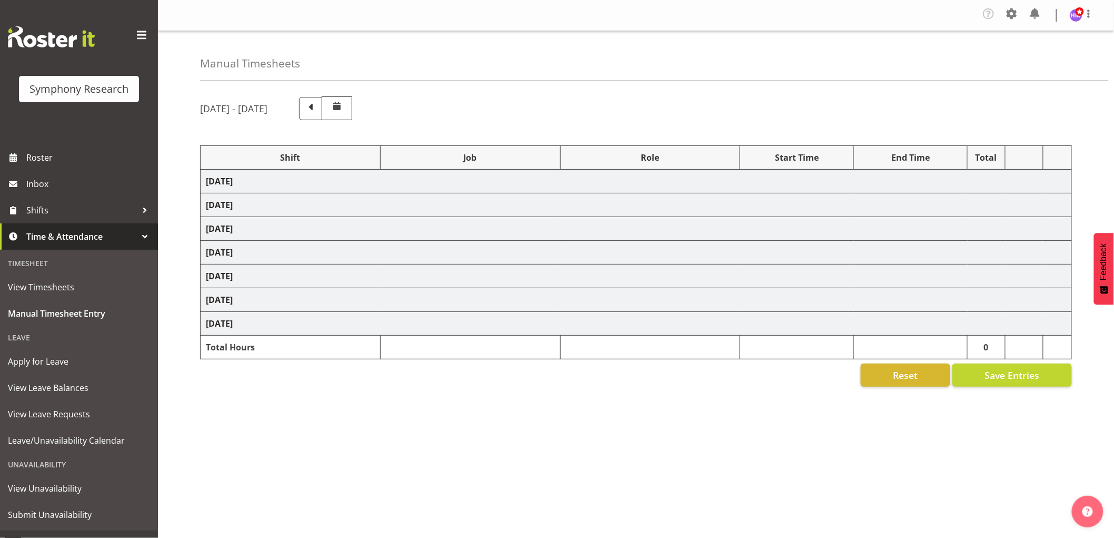
select select "10499"
select select "1607"
select select "10527"
select select "1607"
select select "10587"
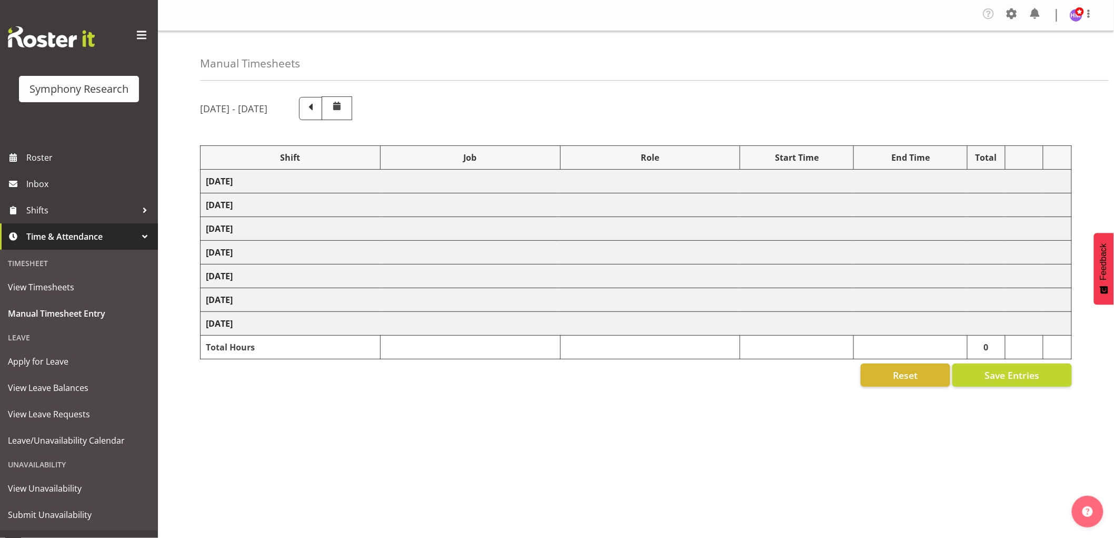
select select "1607"
select select "10242"
select select "1607"
select select "10585"
select select "1607"
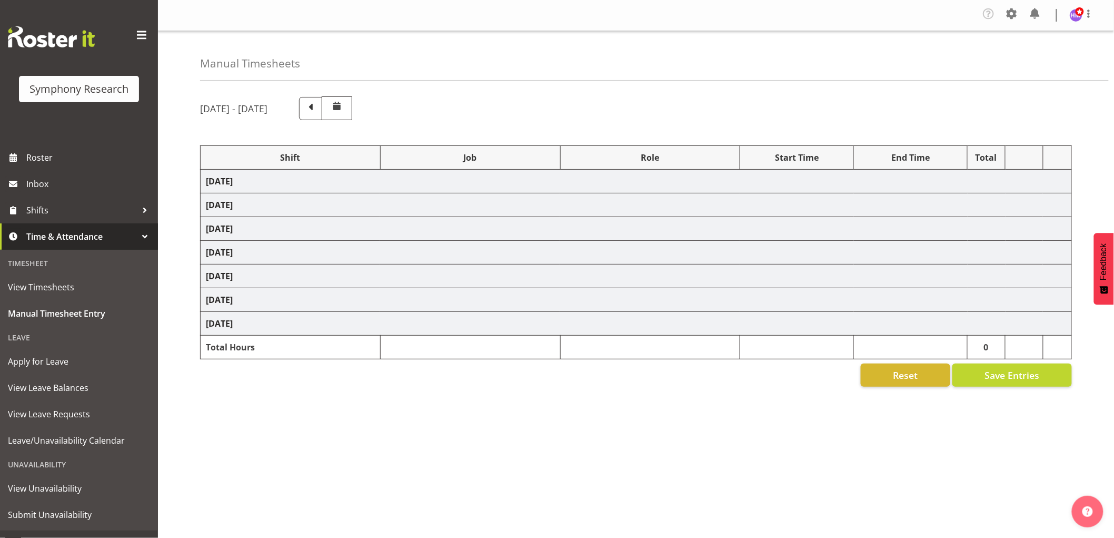
select select "10242"
select select "1607"
select select "9426"
select select "1607"
select select "9636"
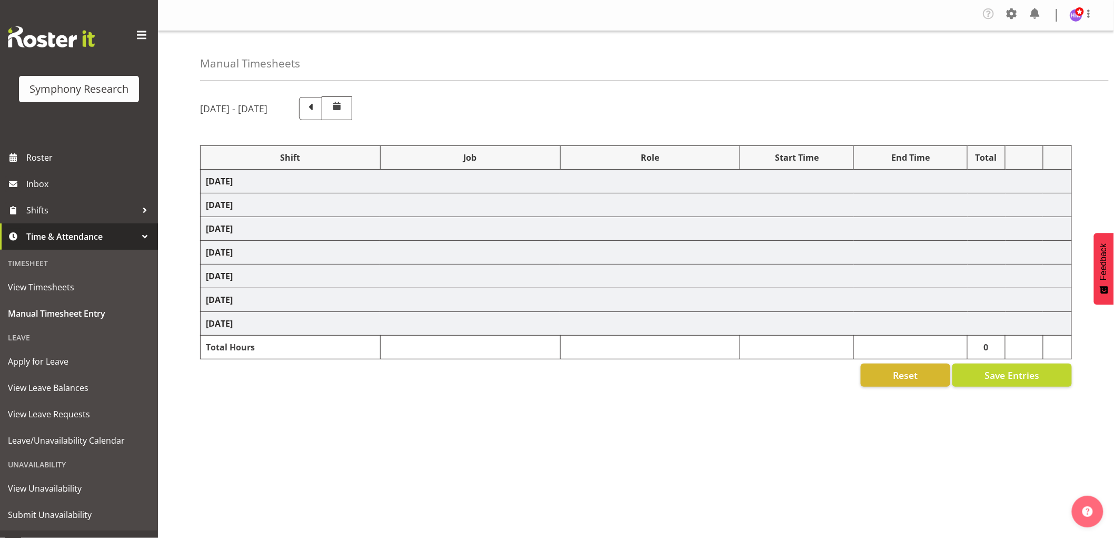
select select "1607"
select select "10587"
select select "1607"
select select "743"
select select "1607"
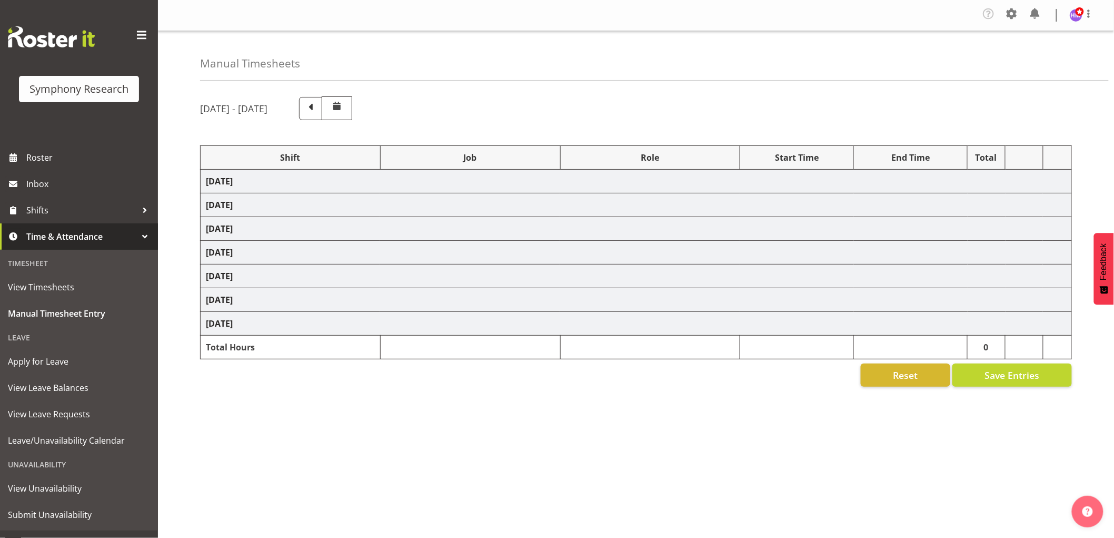
select select "10587"
select select "1607"
select select "743"
select select "1607"
select select "2379"
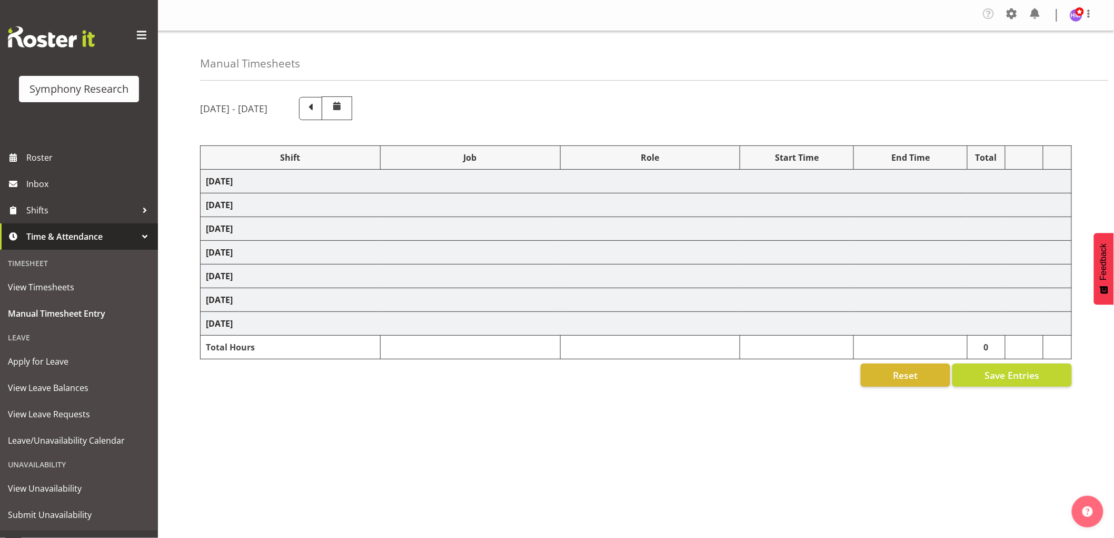
select select "1607"
select select "10585"
select select "1607"
select select "9636"
select select "1607"
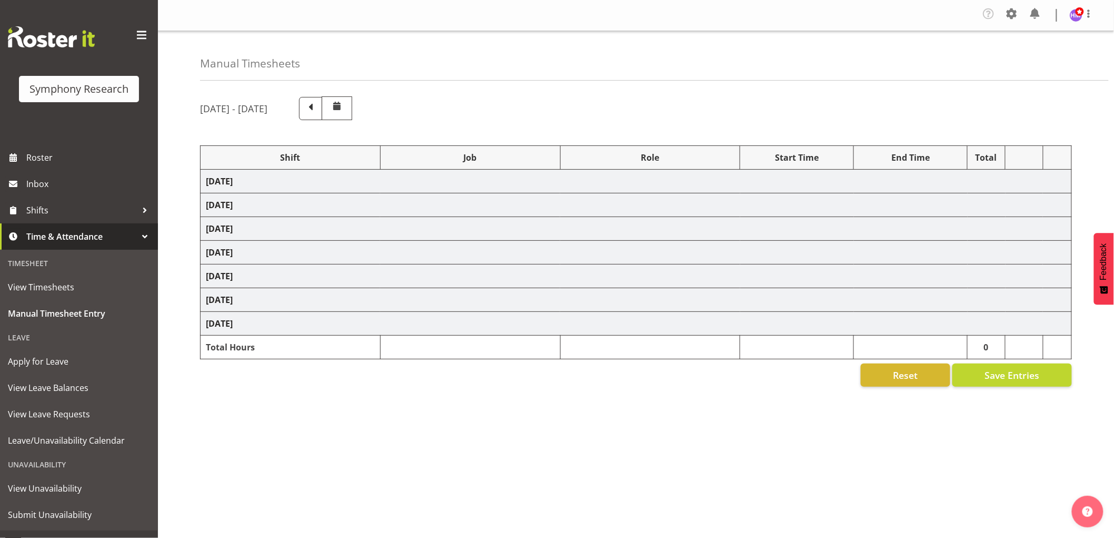
select select "9426"
select select "1607"
select select "10242"
select select "1607"
select select "10587"
